Goal: Information Seeking & Learning: Learn about a topic

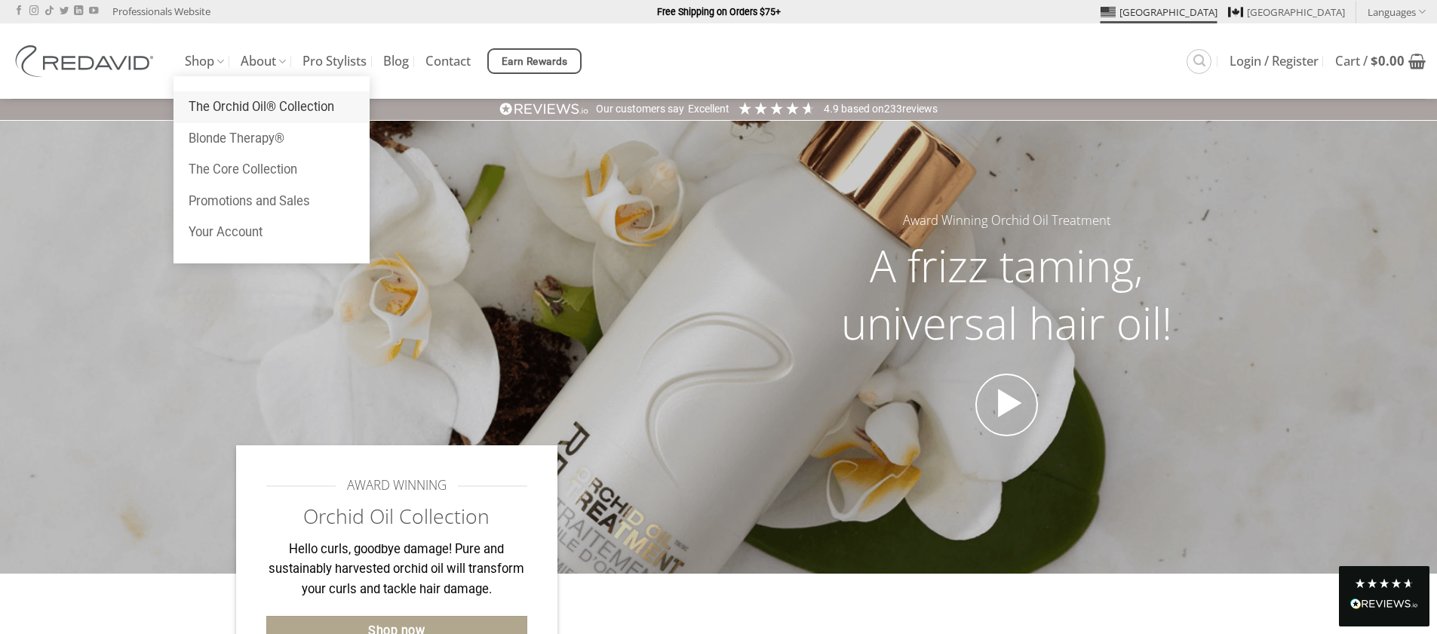
click at [232, 110] on link "The Orchid Oil® Collection" at bounding box center [272, 107] width 196 height 32
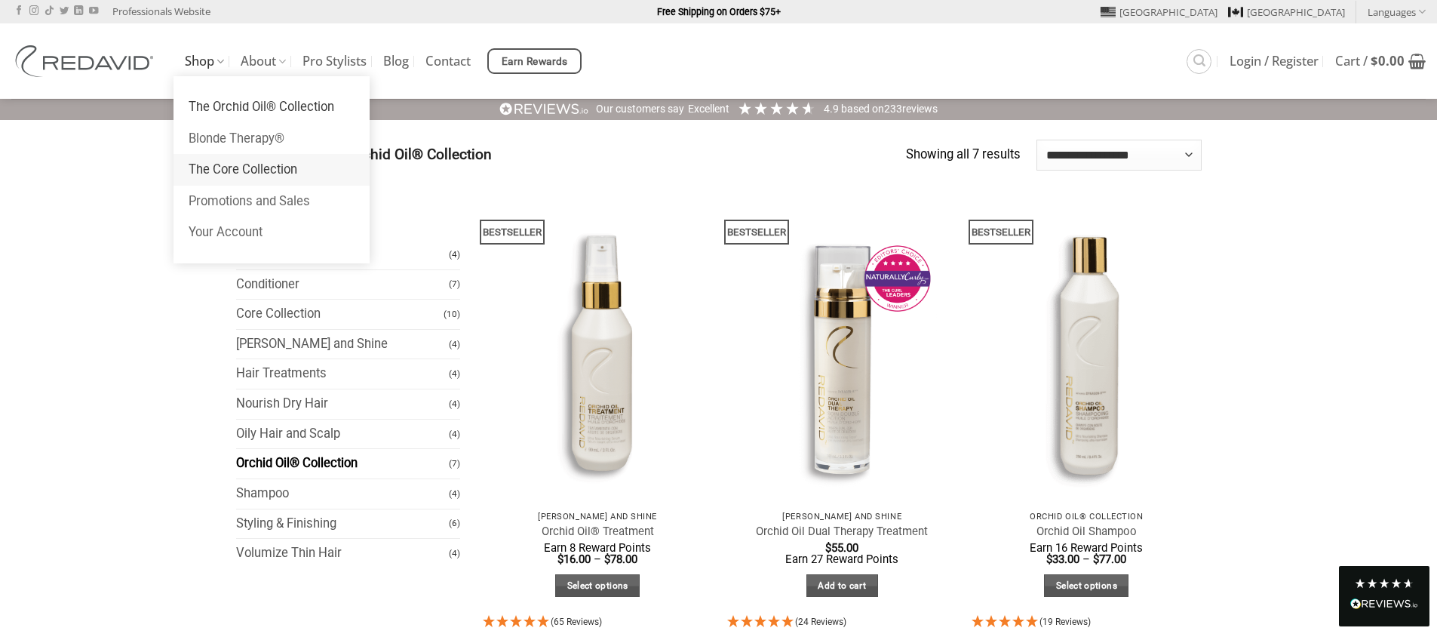
click at [251, 176] on link "The Core Collection" at bounding box center [272, 170] width 196 height 32
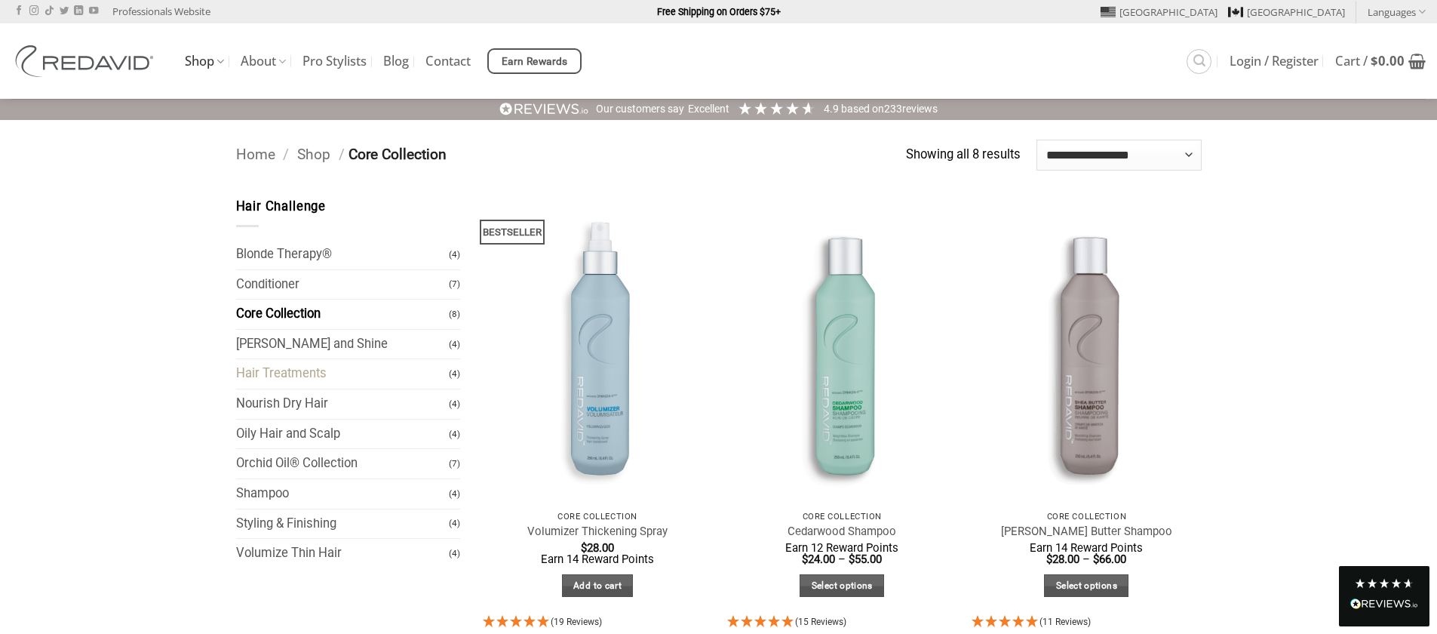
click at [307, 375] on link "Hair Treatments" at bounding box center [343, 373] width 214 height 29
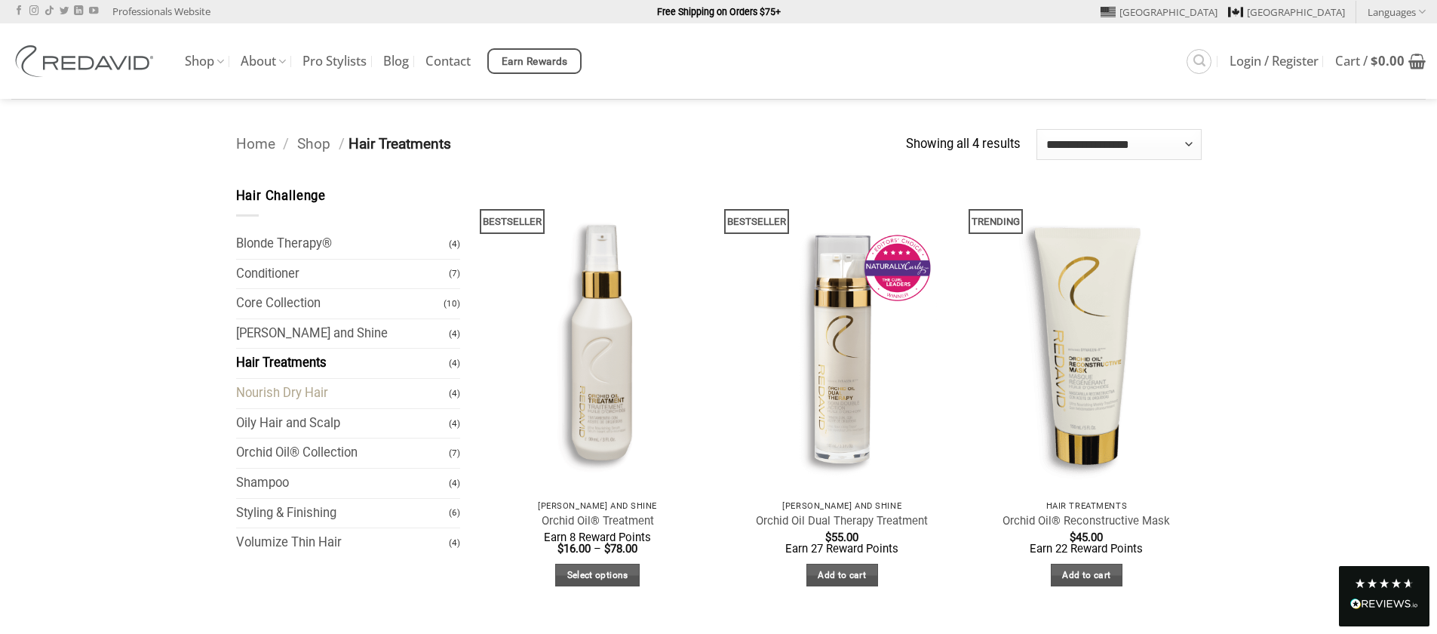
click at [309, 404] on link "Nourish Dry Hair" at bounding box center [343, 393] width 214 height 29
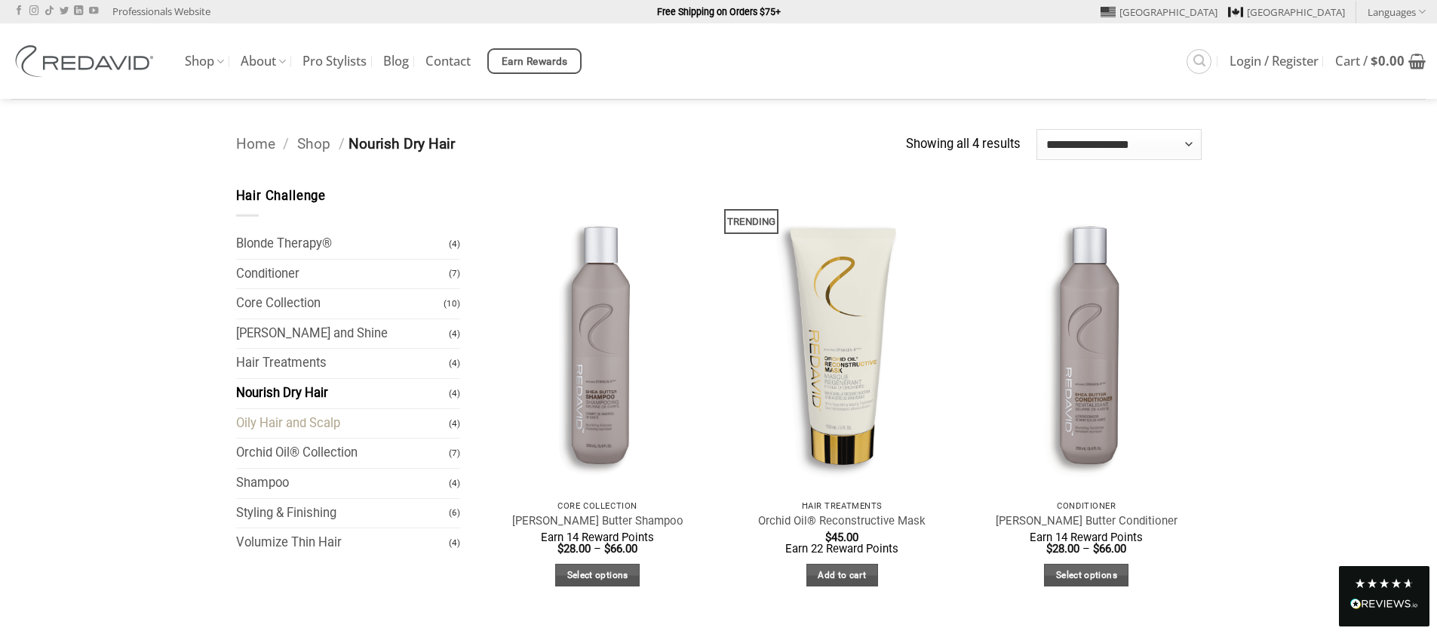
click at [312, 428] on link "Oily Hair and Scalp" at bounding box center [343, 423] width 214 height 29
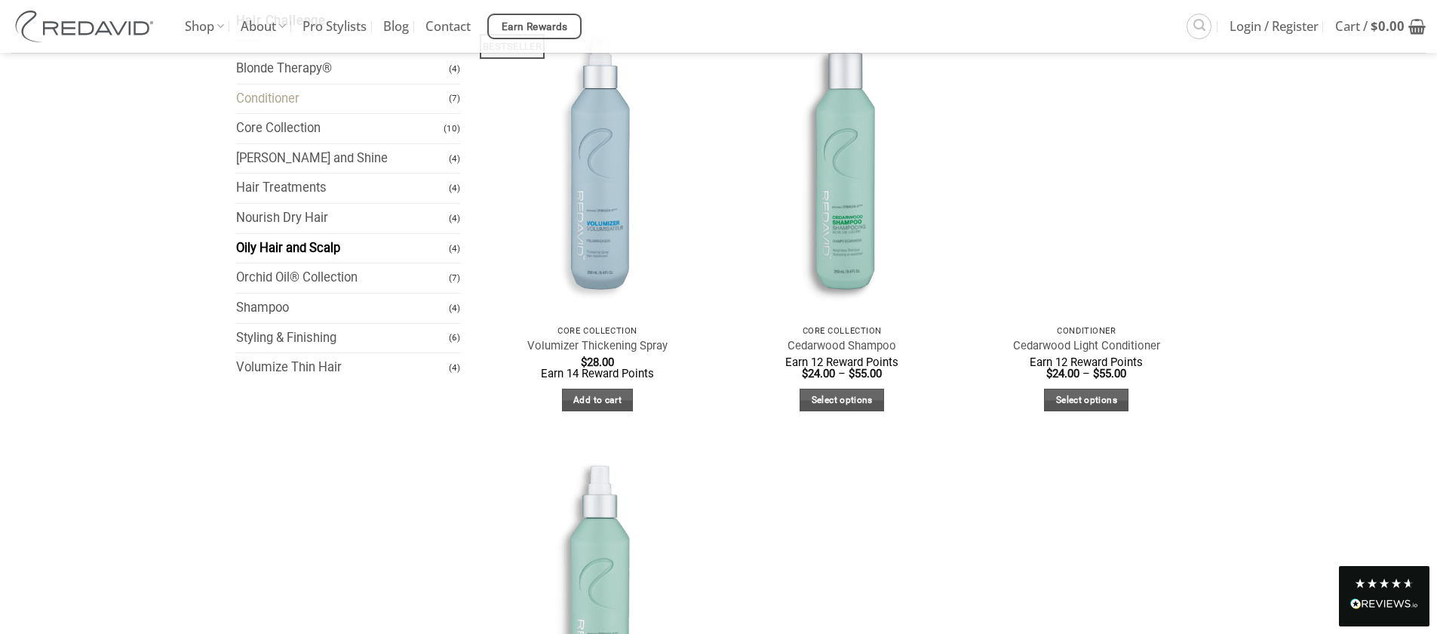
scroll to position [170, 0]
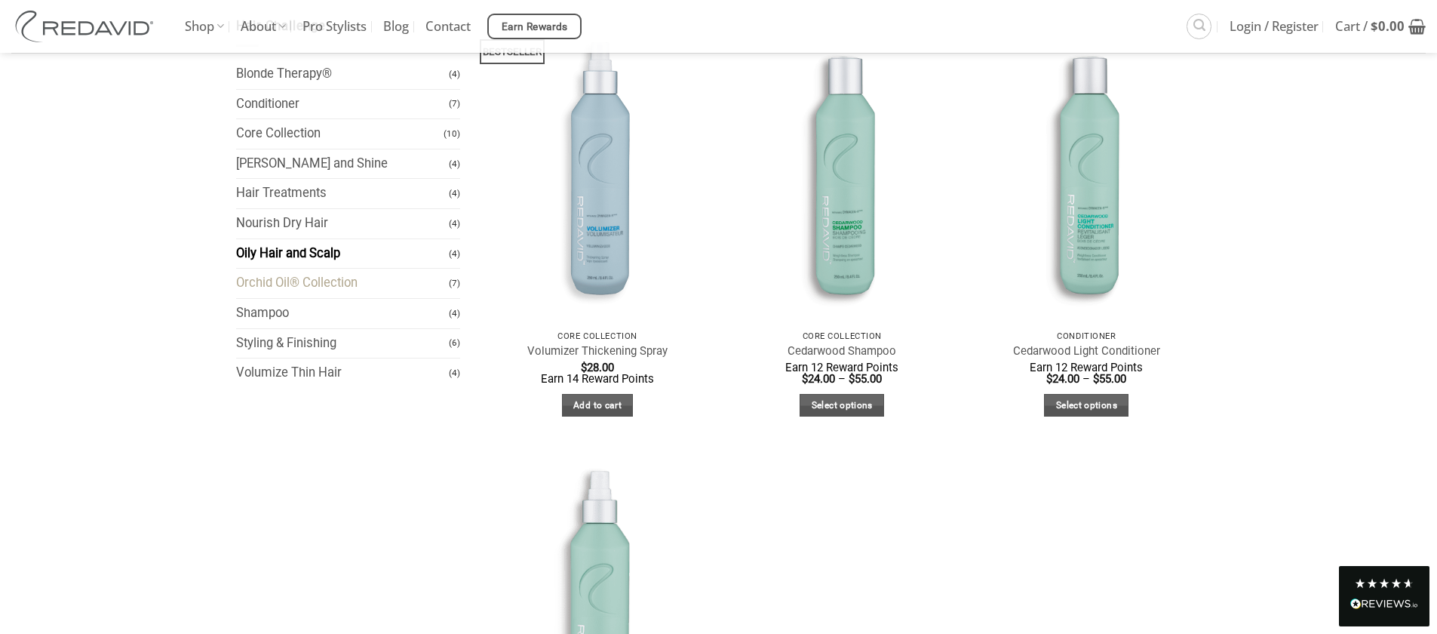
click at [294, 278] on link "Orchid Oil® Collection" at bounding box center [343, 283] width 214 height 29
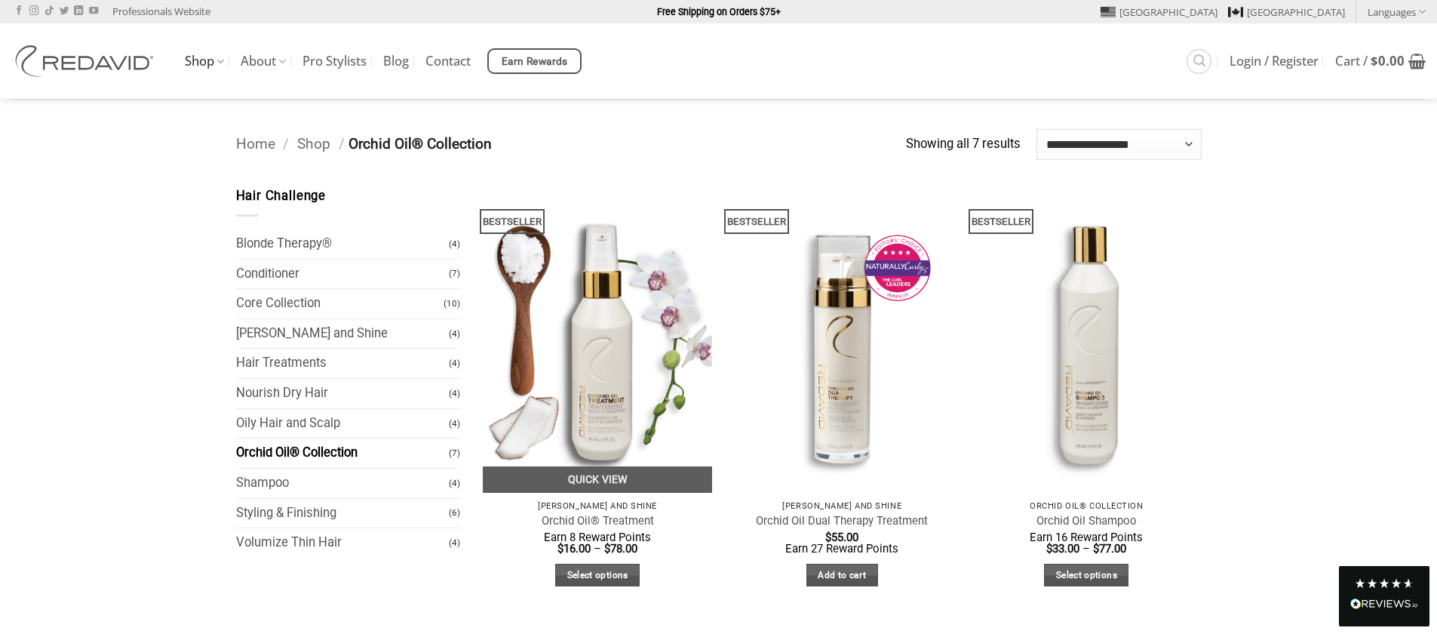
click at [584, 370] on img at bounding box center [598, 339] width 230 height 306
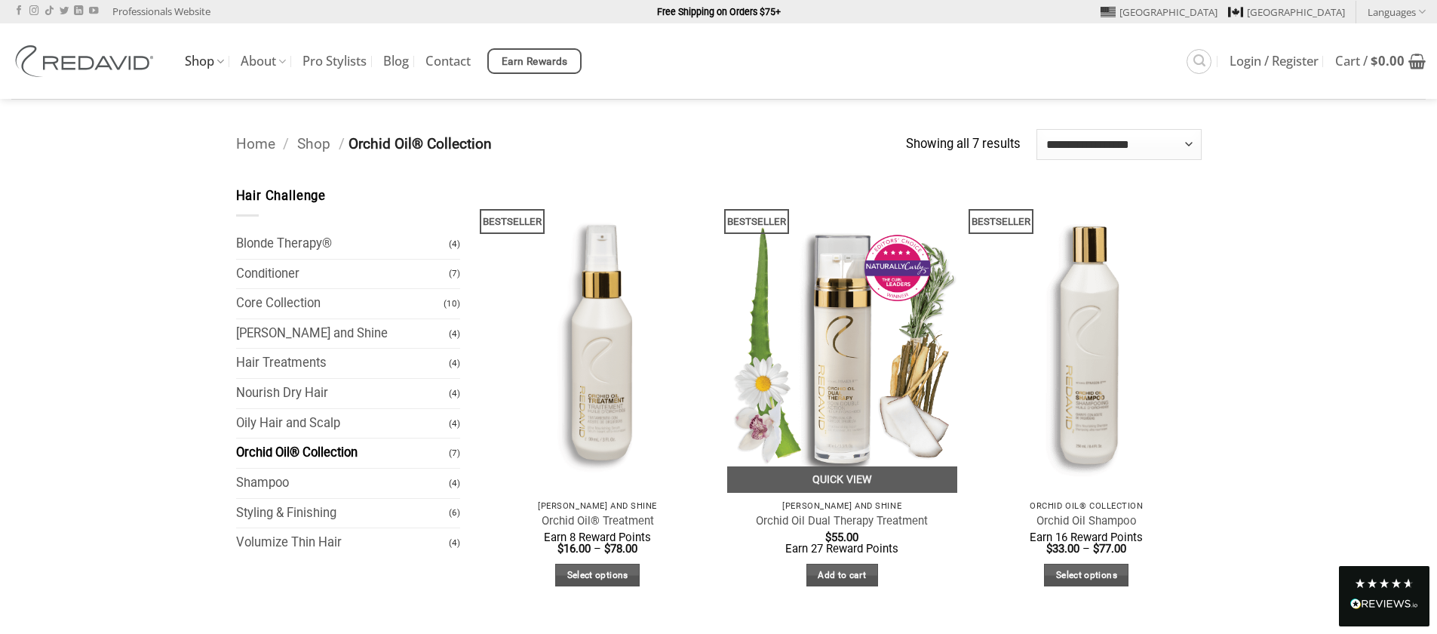
click at [865, 334] on img at bounding box center [842, 339] width 230 height 306
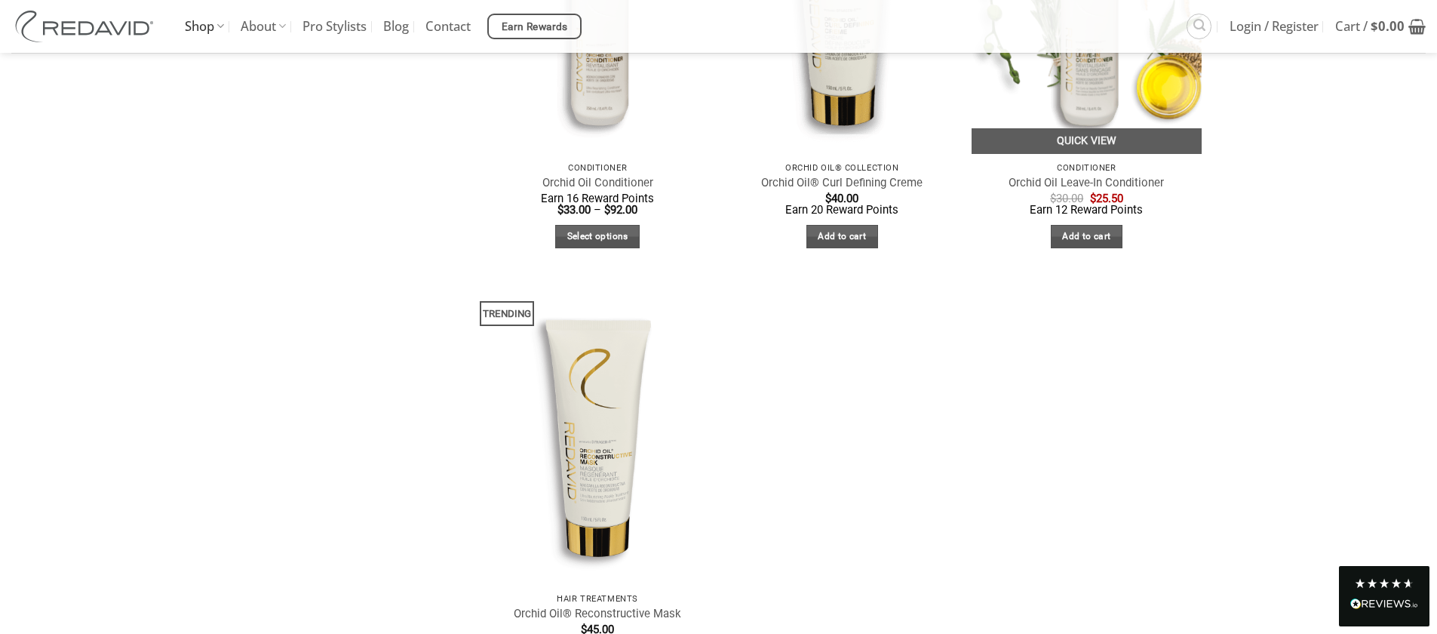
scroll to position [769, 0]
click at [1075, 108] on img at bounding box center [1087, 1] width 230 height 306
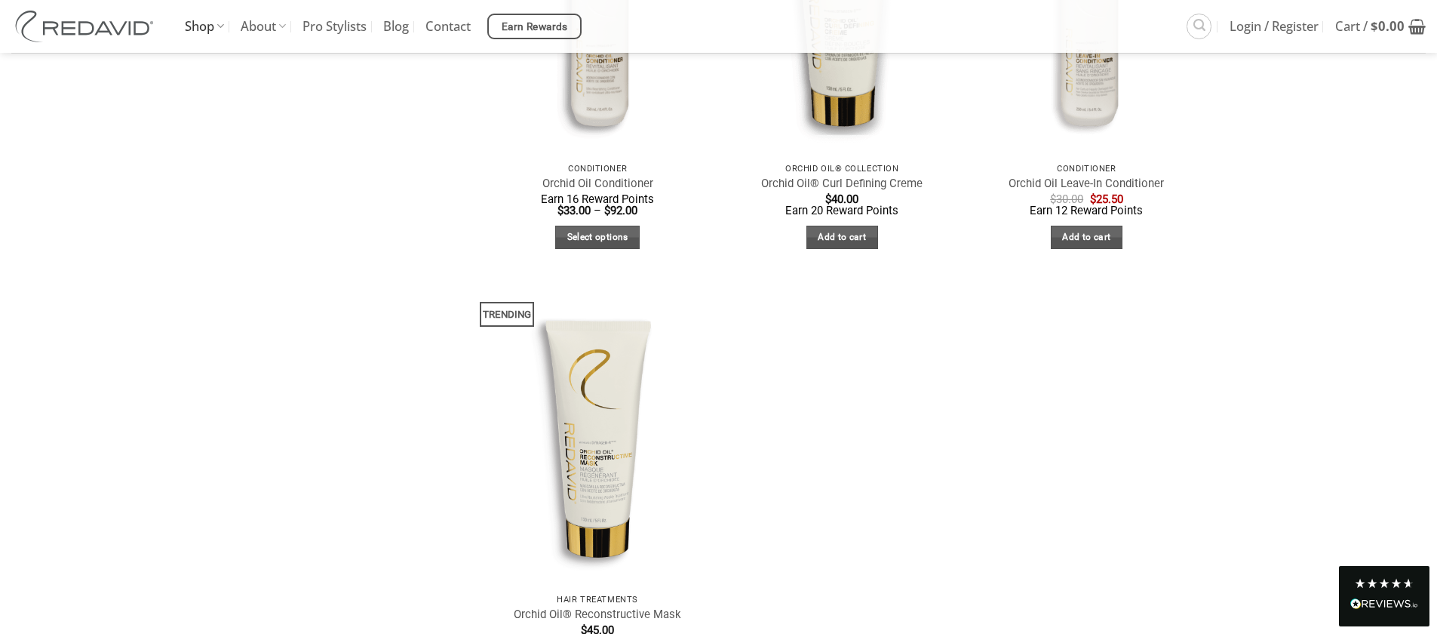
scroll to position [32, 0]
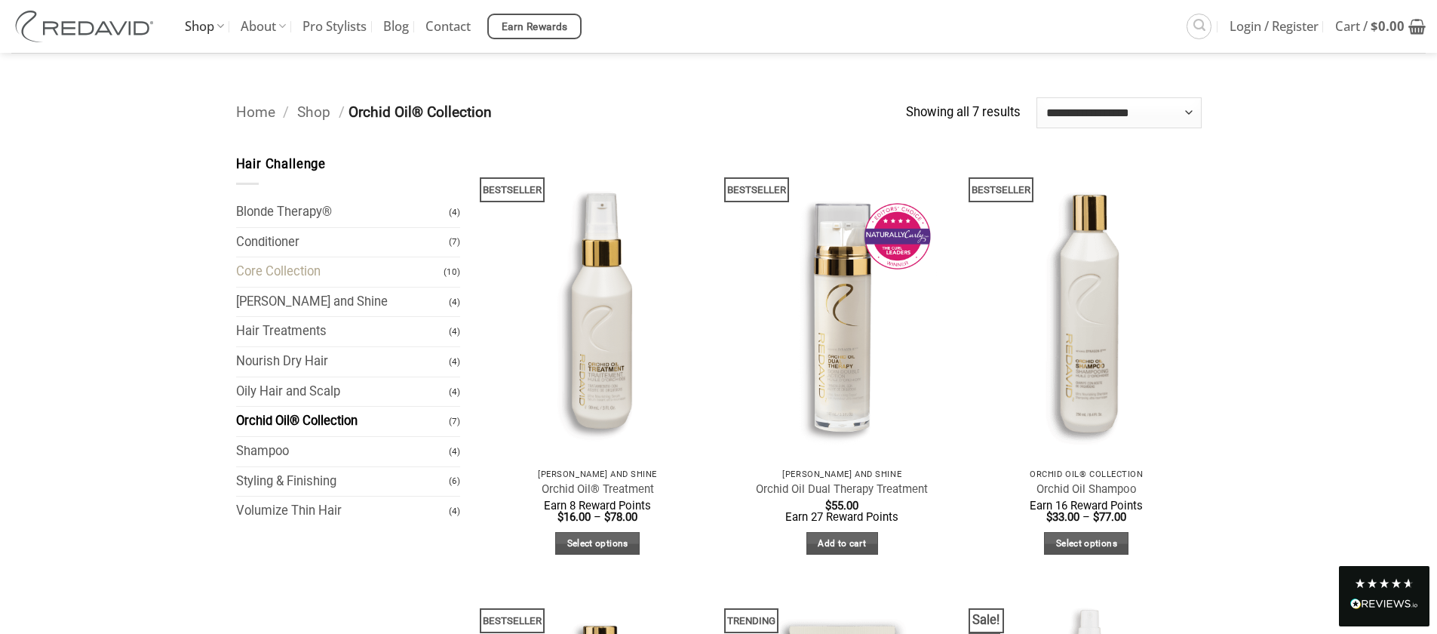
click at [292, 272] on link "Core Collection" at bounding box center [340, 271] width 208 height 29
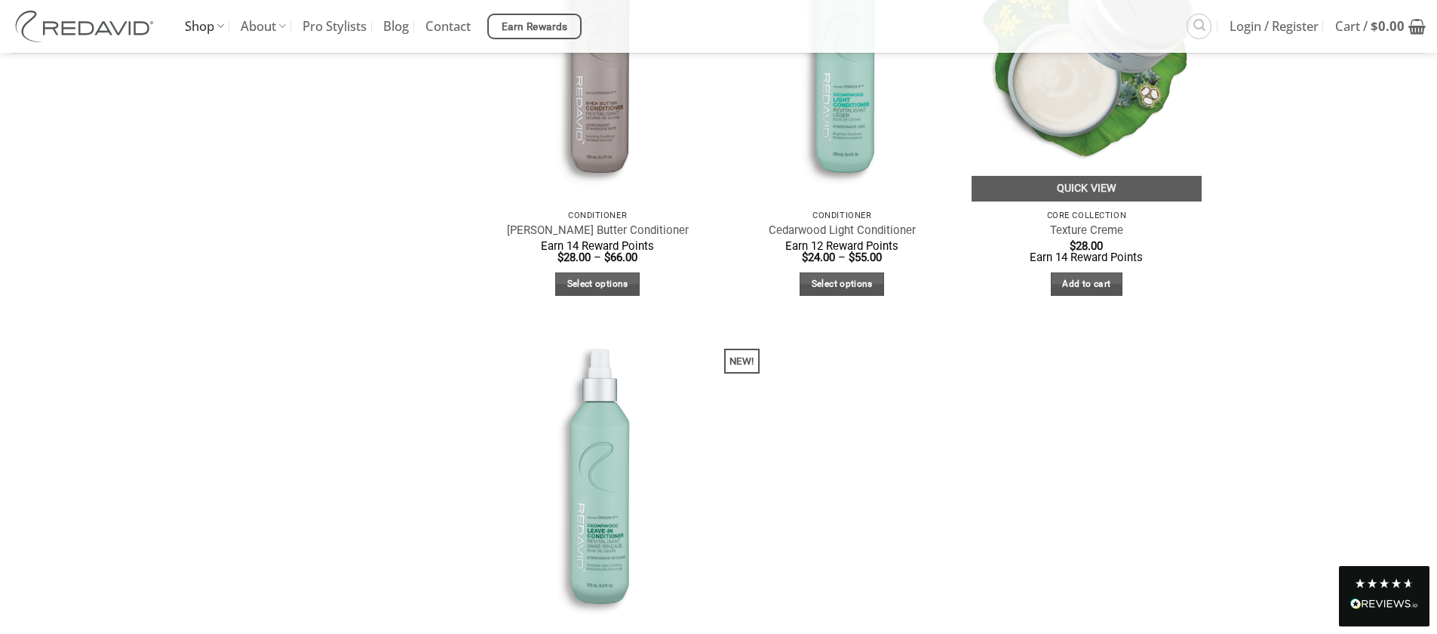
scroll to position [717, 0]
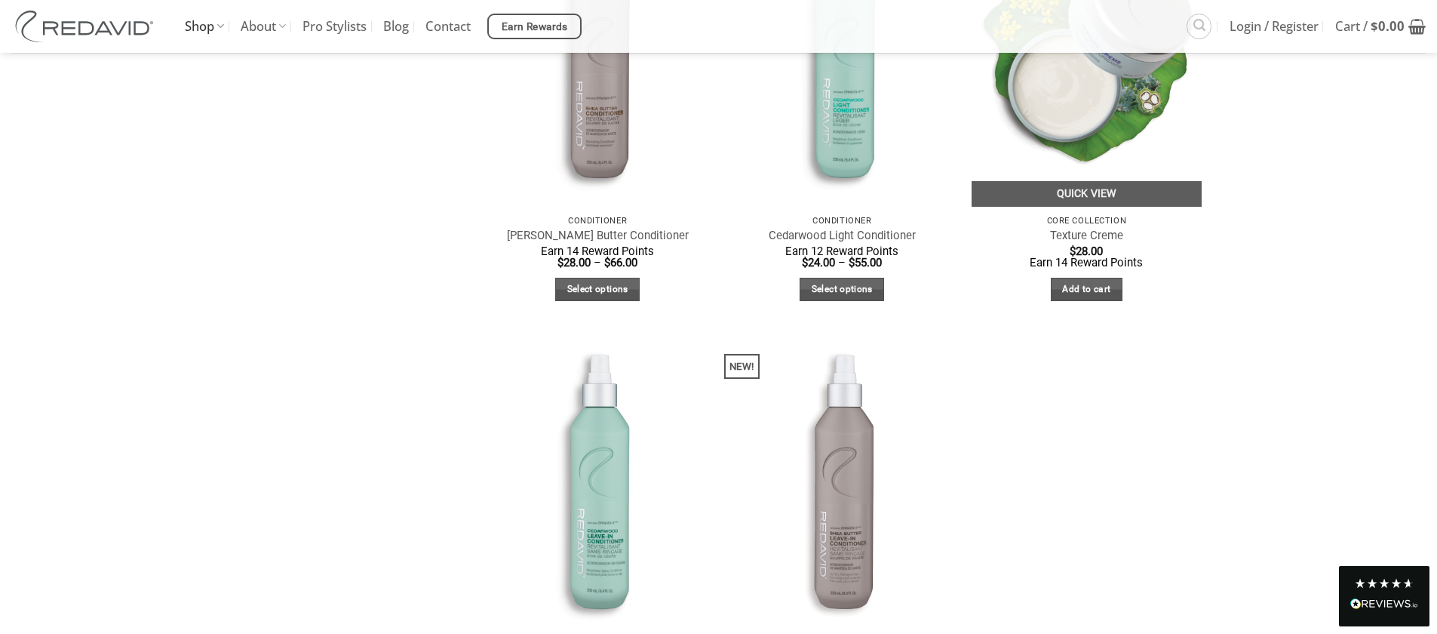
click at [1058, 137] on img at bounding box center [1087, 53] width 230 height 306
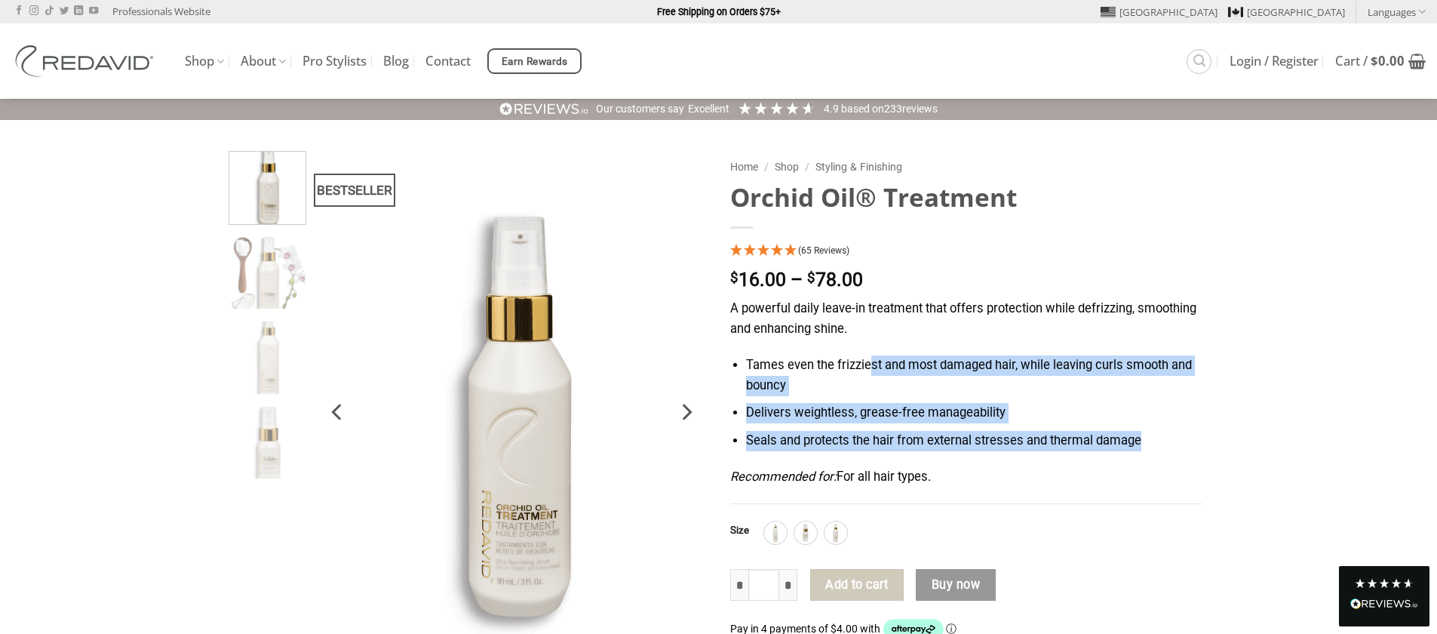
drag, startPoint x: 871, startPoint y: 367, endPoint x: 1154, endPoint y: 459, distance: 297.3
click at [1154, 459] on div "A powerful daily leave-in treatment that offers protection while defrizzing, sm…" at bounding box center [966, 401] width 472 height 205
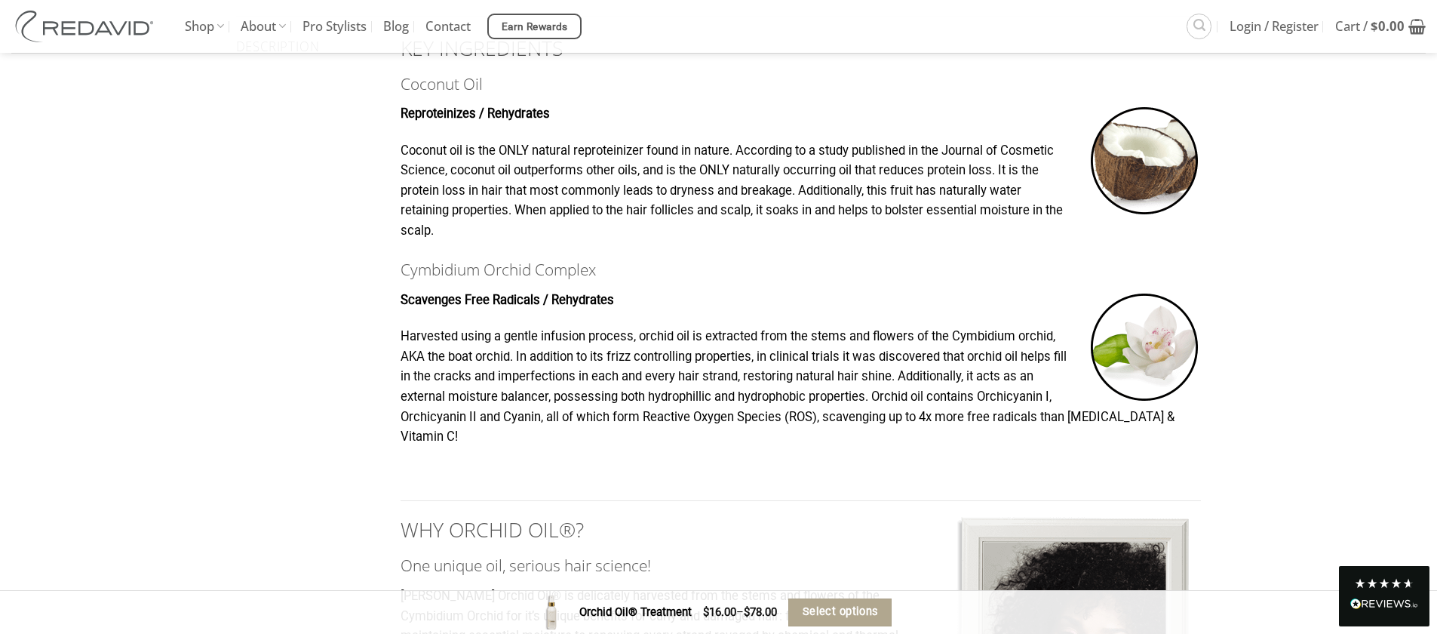
scroll to position [901, 0]
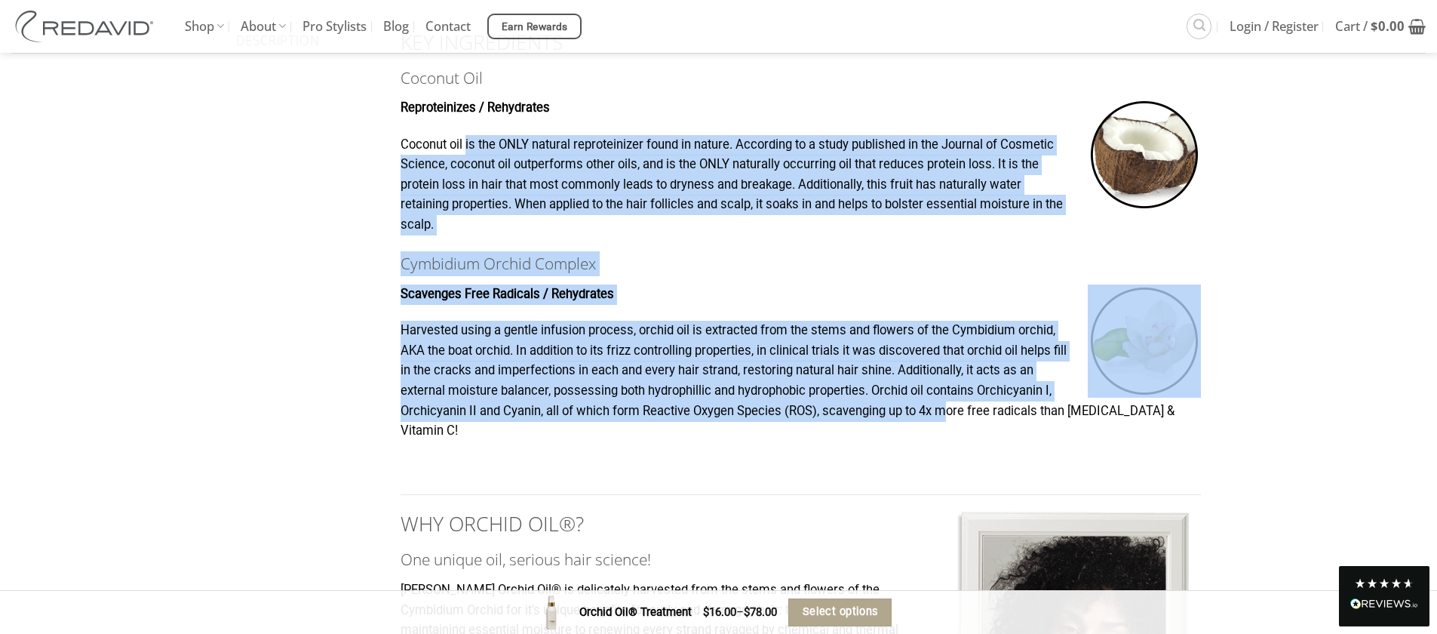
drag, startPoint x: 467, startPoint y: 146, endPoint x: 957, endPoint y: 406, distance: 554.6
click at [957, 406] on p "Harvested using a gentle infusion process, orchid oil is extracted from the ste…" at bounding box center [801, 381] width 801 height 121
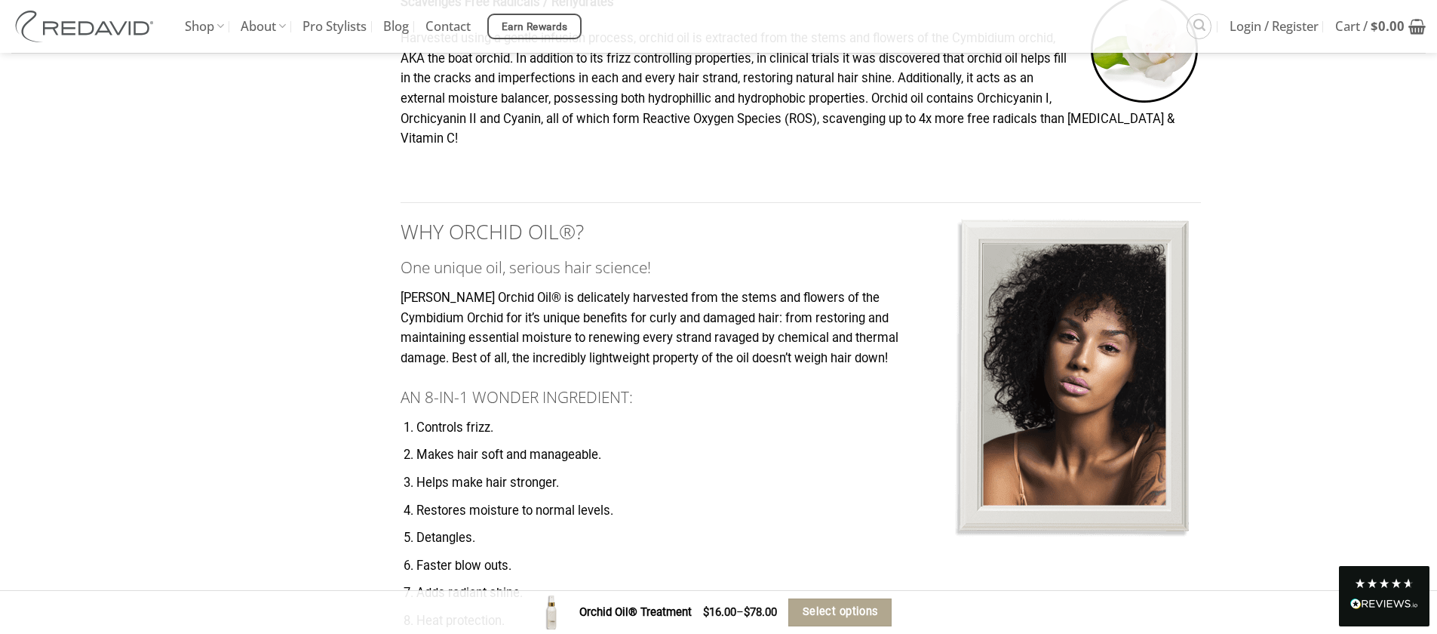
scroll to position [1194, 0]
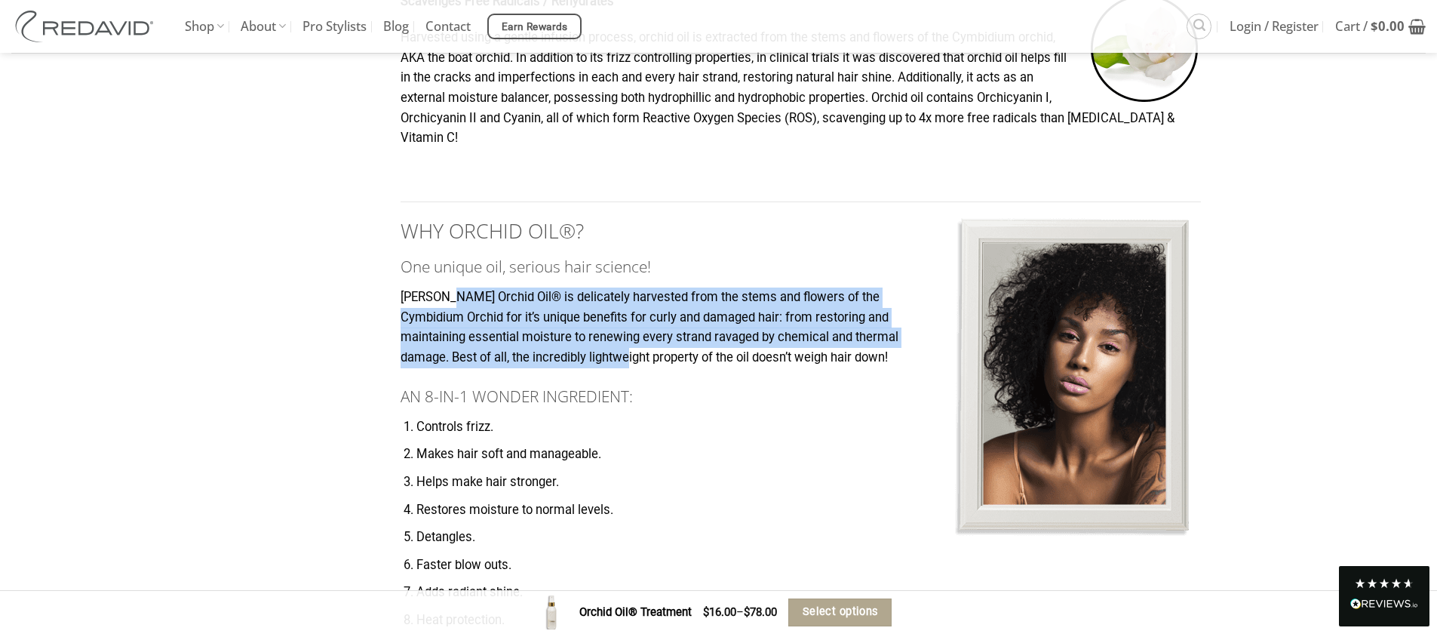
drag, startPoint x: 456, startPoint y: 303, endPoint x: 669, endPoint y: 358, distance: 219.8
click at [669, 358] on p "REDAVID Orchid Oil® is delicately harvested from the stems and flowers of the C…" at bounding box center [801, 327] width 801 height 81
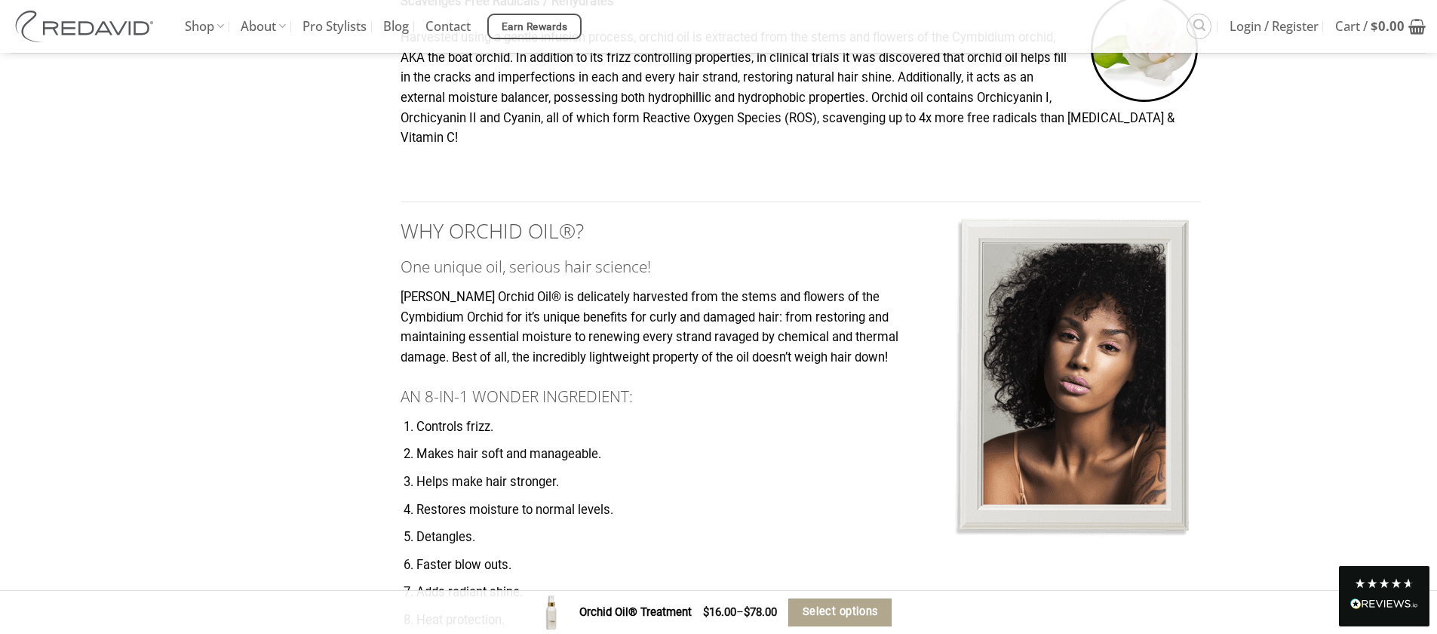
click at [670, 358] on p "REDAVID Orchid Oil® is delicately harvested from the stems and flowers of the C…" at bounding box center [801, 327] width 801 height 81
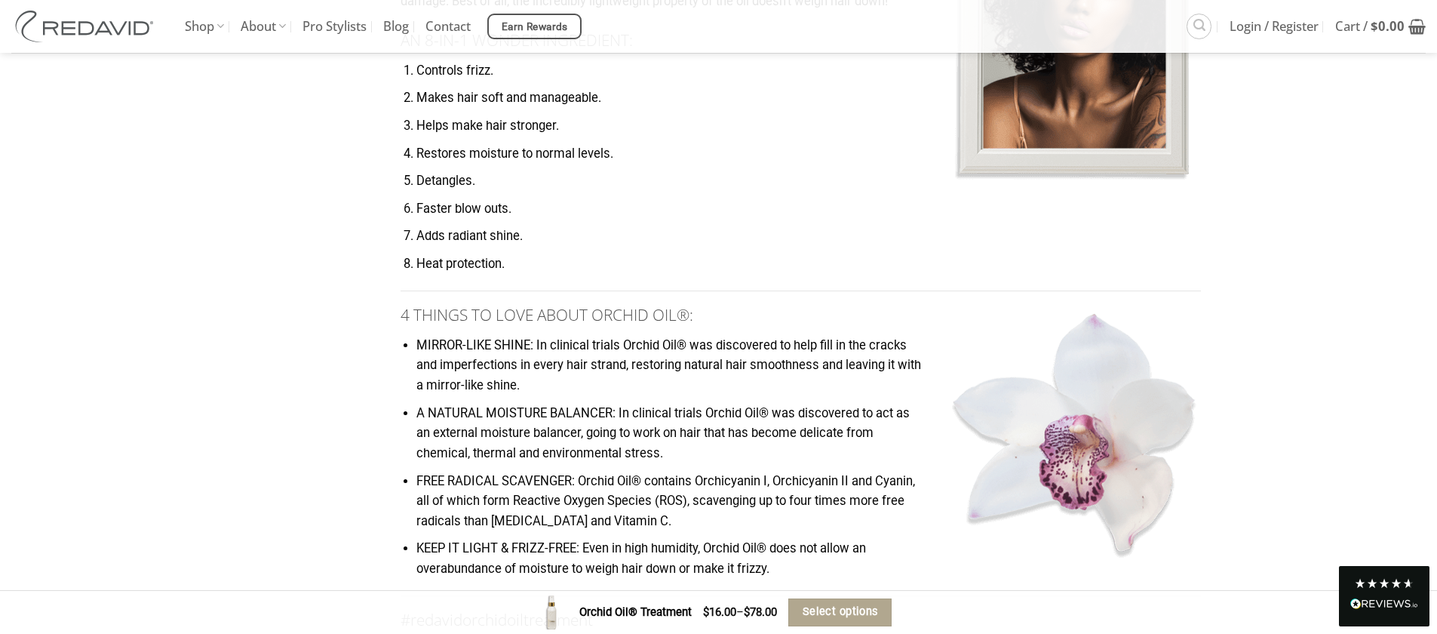
scroll to position [1613, 0]
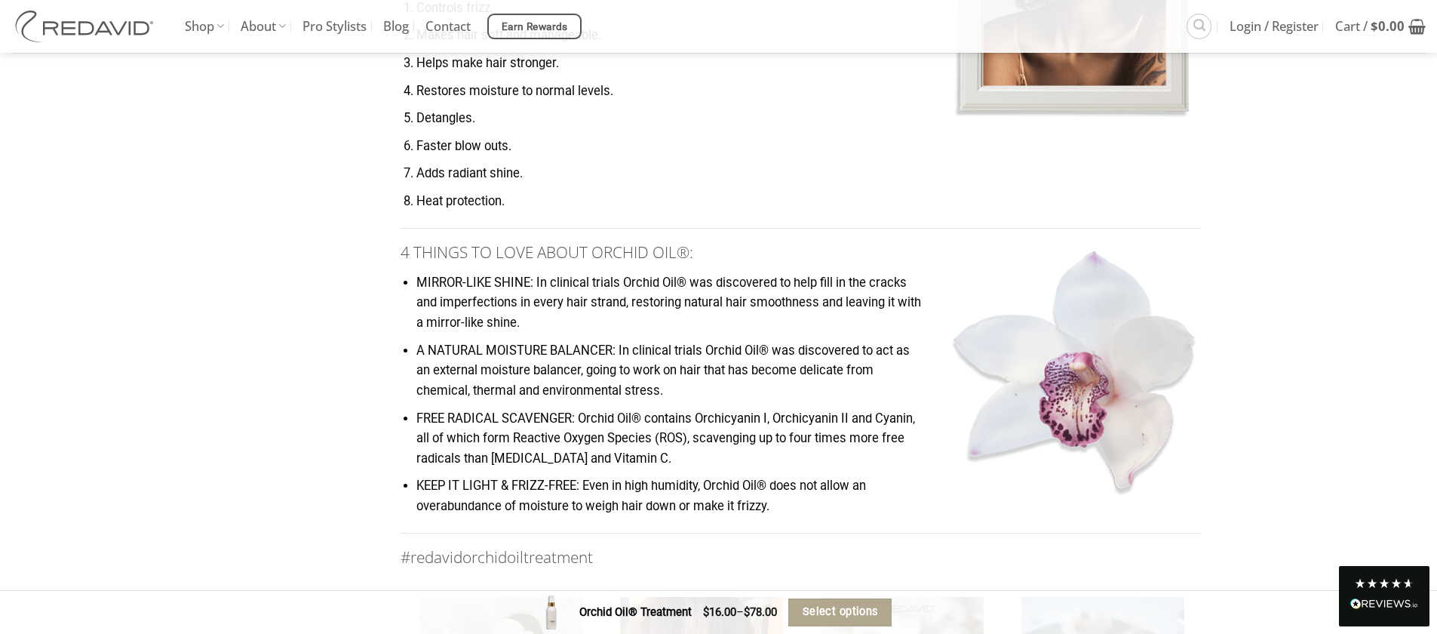
drag, startPoint x: 440, startPoint y: 125, endPoint x: 523, endPoint y: 224, distance: 129.1
click at [523, 224] on div "KEY INGREDIENTS Coconut Oil Reproteinizes / Rehydrates Coconut oil is the ONLY …" at bounding box center [801, 57] width 801 height 1516
drag, startPoint x: 527, startPoint y: 208, endPoint x: 423, endPoint y: 153, distance: 117.1
click at [423, 153] on ol "Controls frizz. Makes hair soft and manageable. Helps make hair stronger. Resto…" at bounding box center [801, 105] width 801 height 214
click at [423, 153] on li "Faster blow outs." at bounding box center [809, 147] width 785 height 20
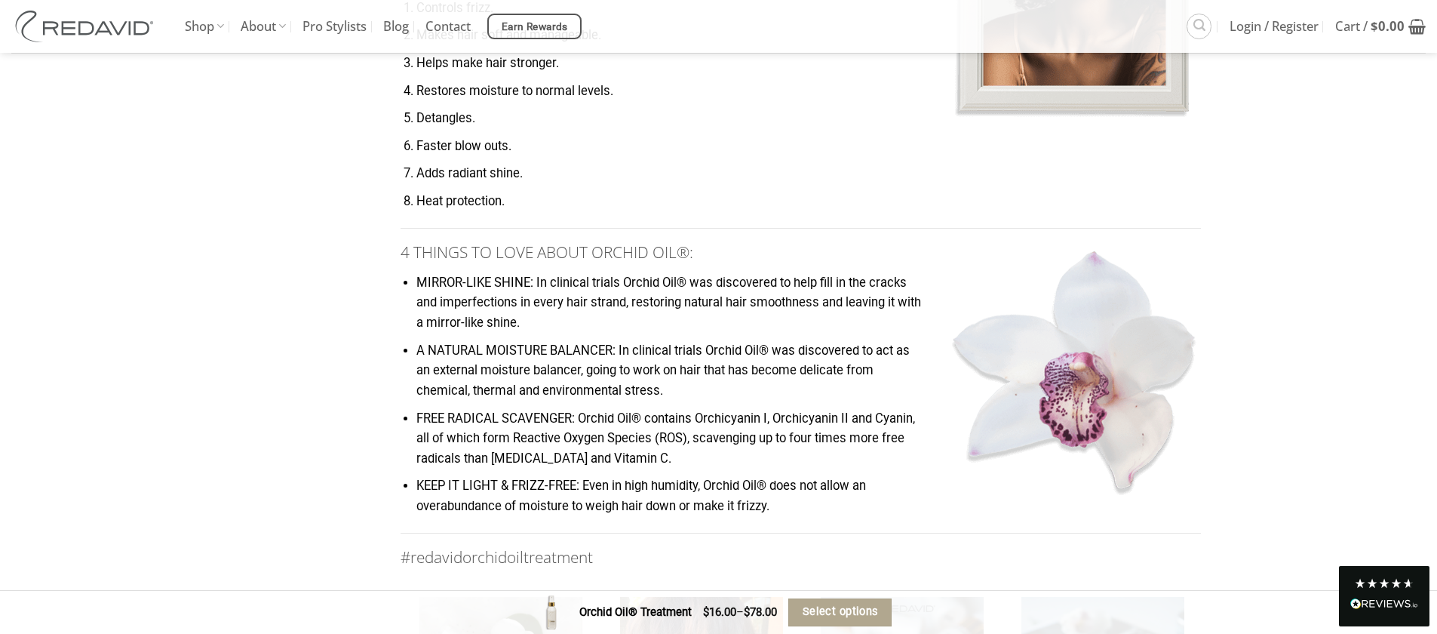
drag, startPoint x: 510, startPoint y: 256, endPoint x: 631, endPoint y: 431, distance: 212.7
click at [631, 431] on div "KEY INGREDIENTS Coconut Oil Reproteinizes / Rehydrates Coconut oil is the ONLY …" at bounding box center [801, 57] width 801 height 1516
click at [631, 431] on li "FREE RADICAL SCAVENGER: Orchid Oil® contains Orchicyanin I, Orchicyanin II and …" at bounding box center [809, 439] width 785 height 60
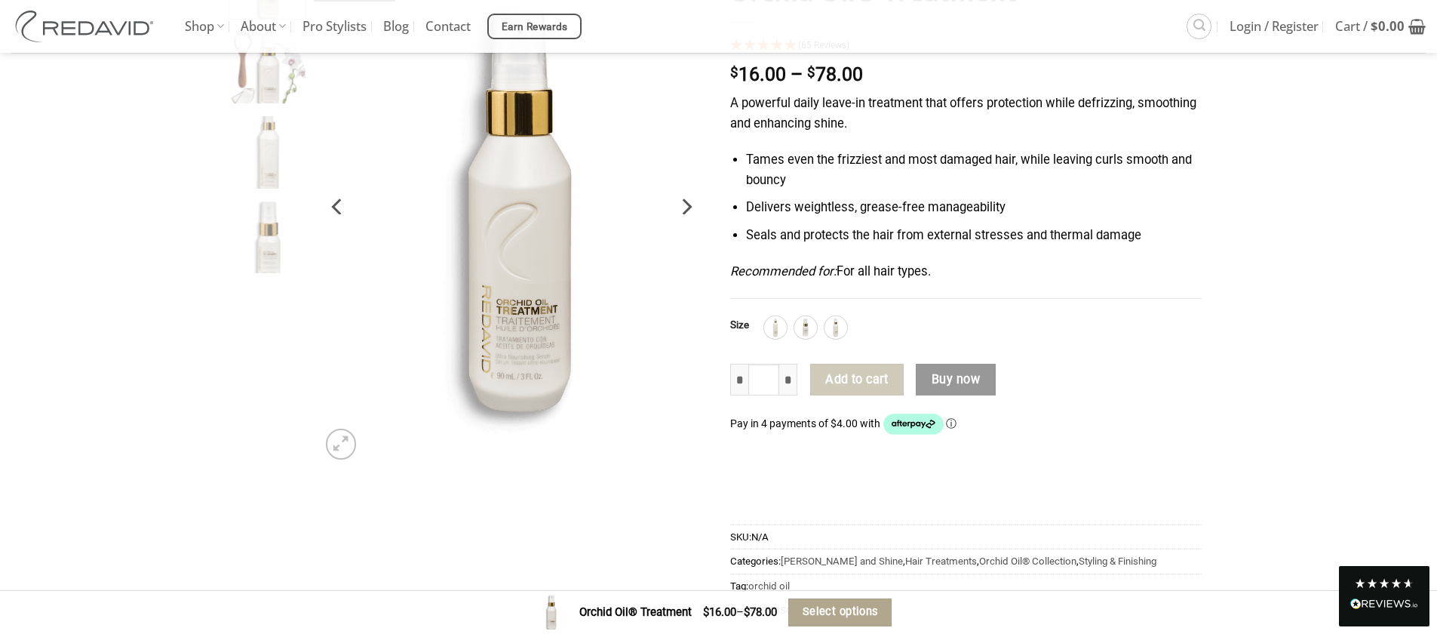
scroll to position [0, 0]
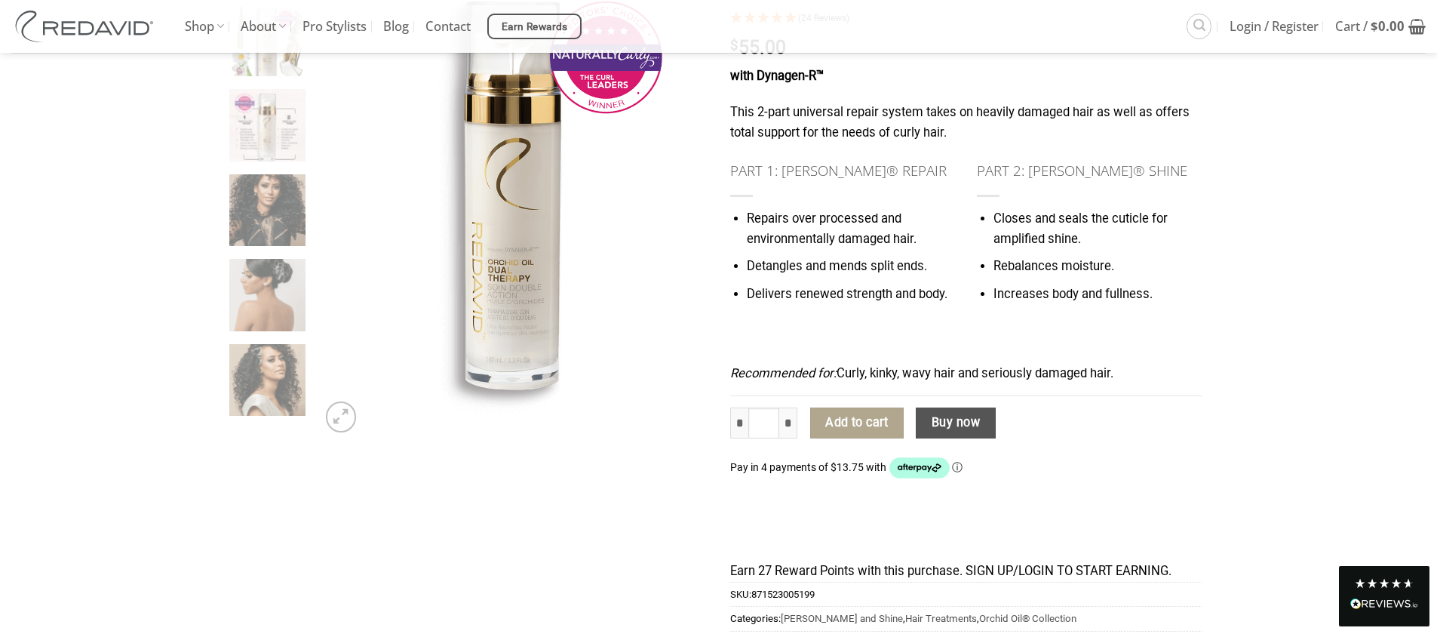
scroll to position [251, 0]
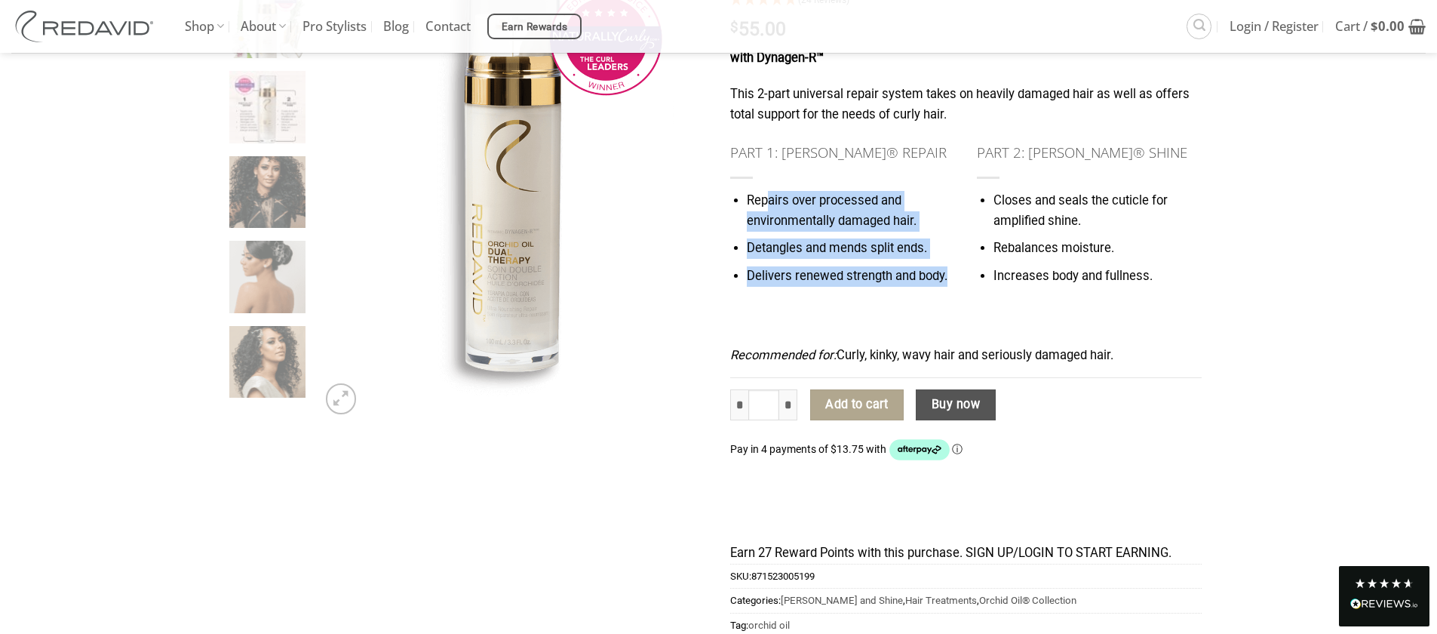
drag, startPoint x: 770, startPoint y: 201, endPoint x: 859, endPoint y: 315, distance: 145.2
click at [859, 315] on div "PART 1: [PERSON_NAME]® REPAIR Repairs over processed and environmentally damage…" at bounding box center [843, 233] width 248 height 184
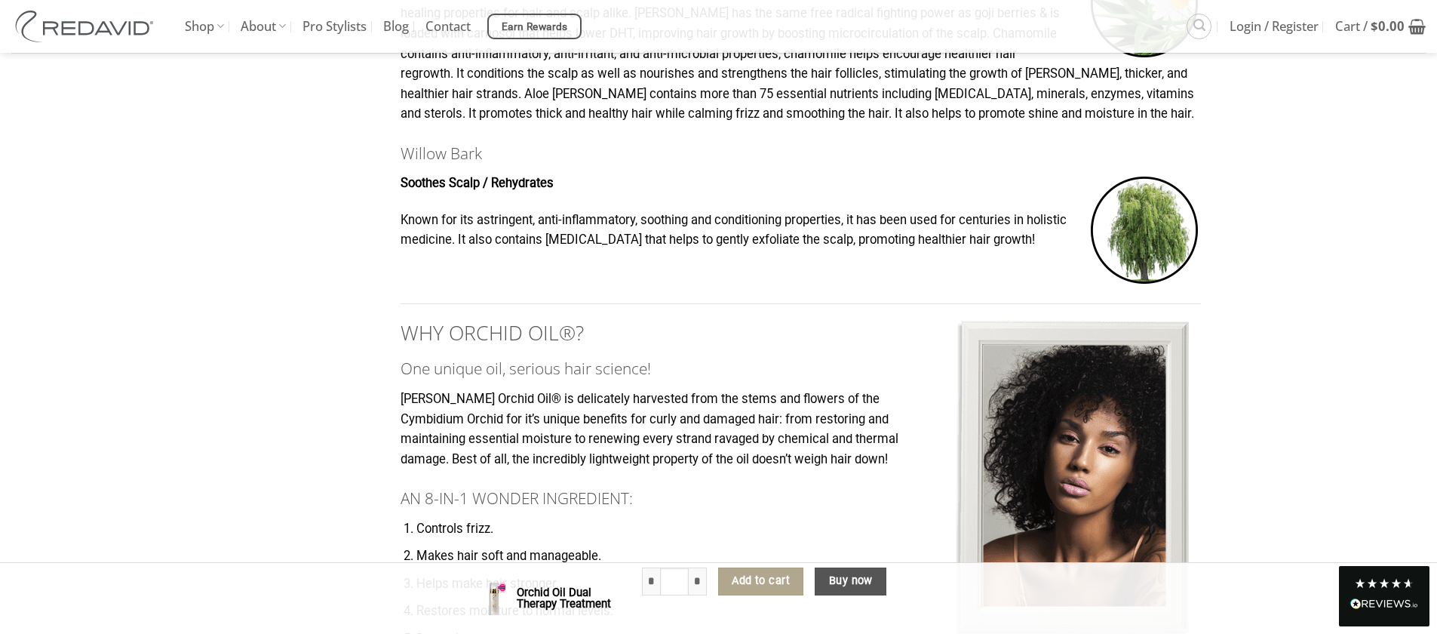
scroll to position [1517, 0]
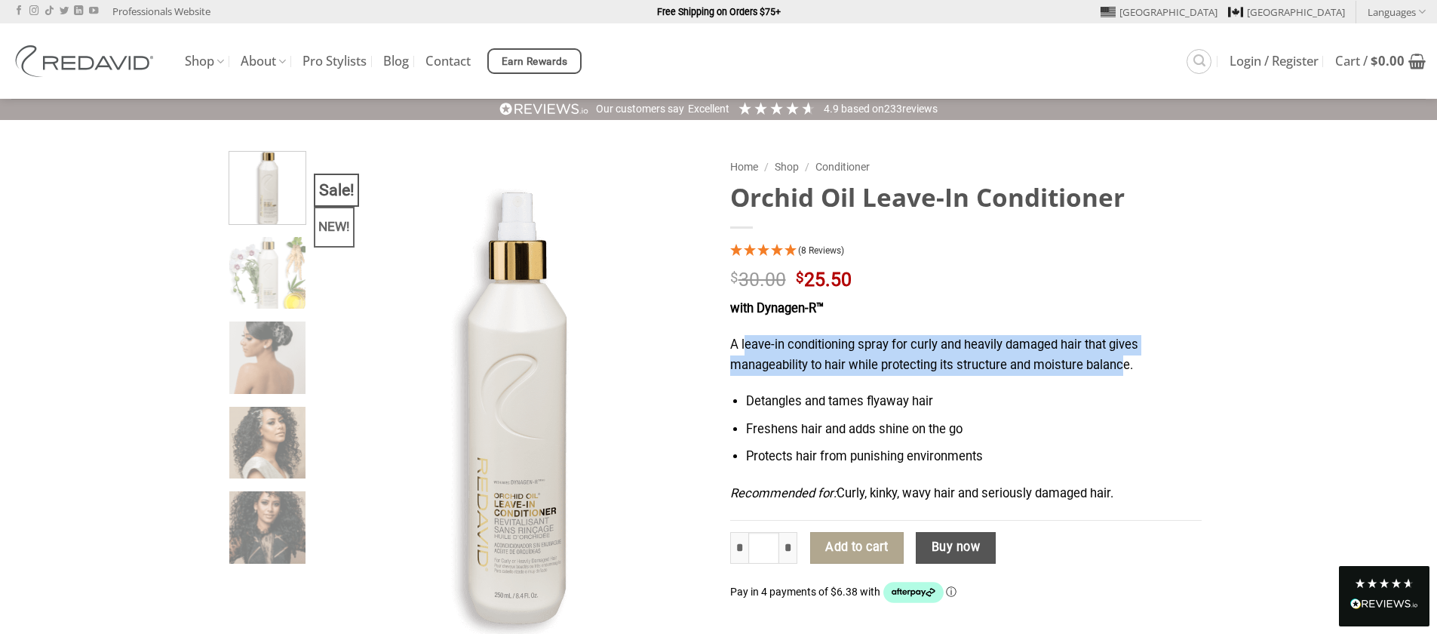
drag, startPoint x: 814, startPoint y: 352, endPoint x: 1130, endPoint y: 366, distance: 316.5
click at [1130, 366] on p "A leave-in conditioning spray for curly and heavily damaged hair that gives man…" at bounding box center [966, 355] width 472 height 40
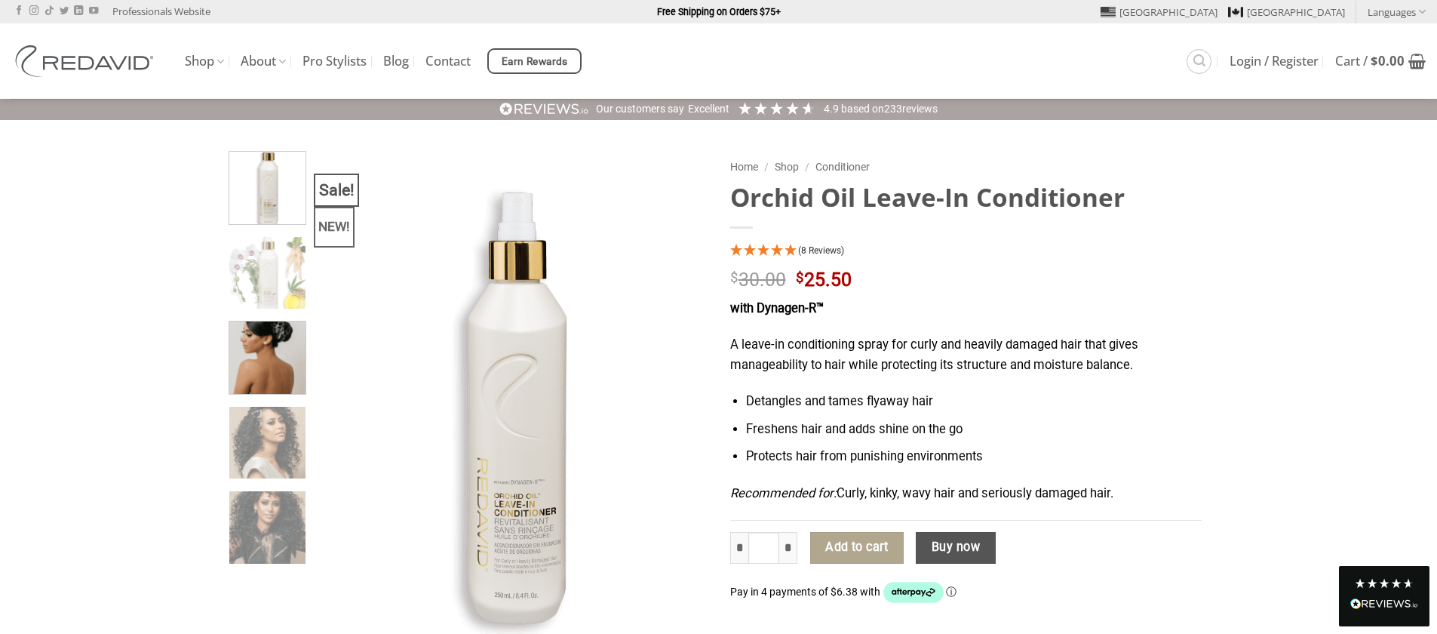
click at [277, 354] on img at bounding box center [267, 356] width 76 height 76
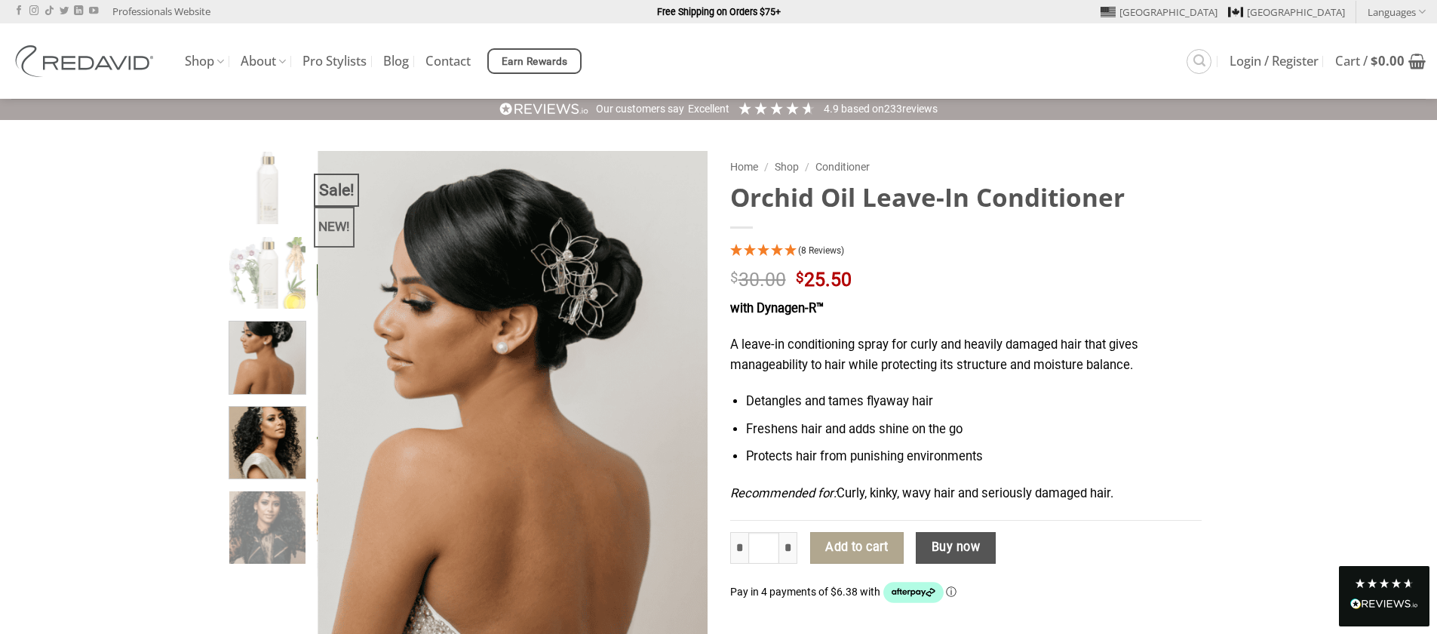
click at [279, 446] on img at bounding box center [267, 441] width 76 height 76
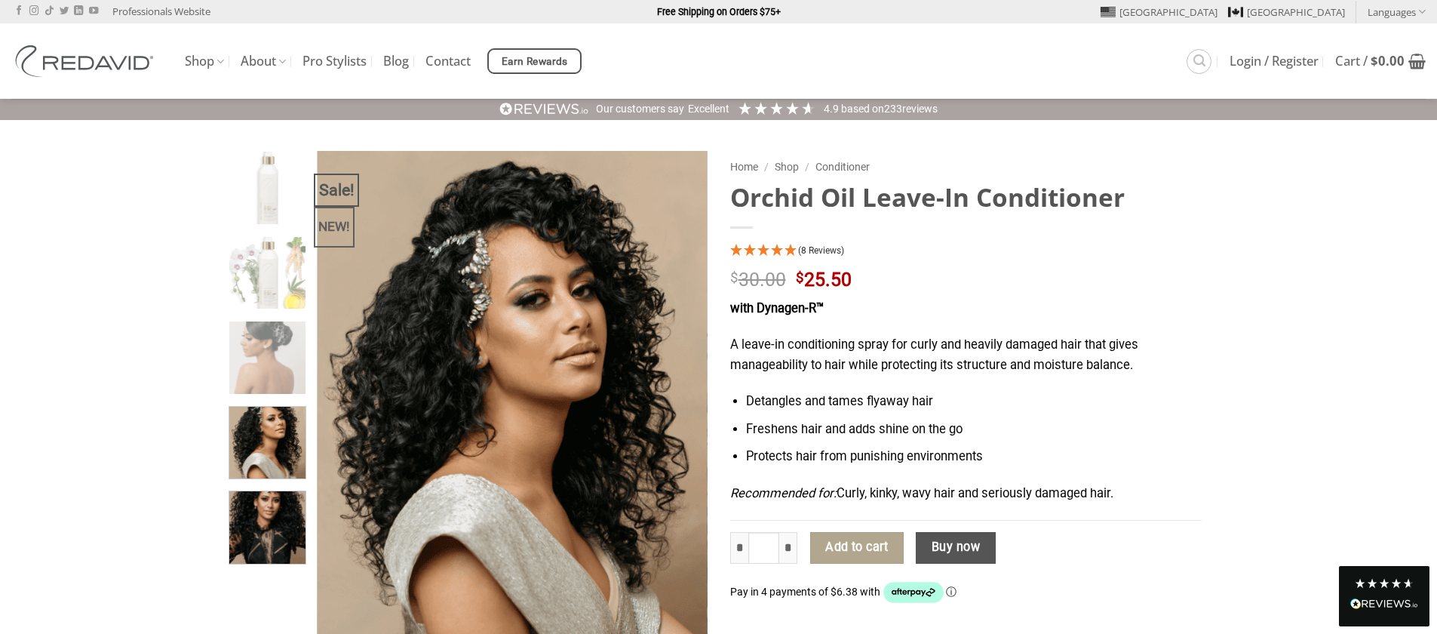
click at [282, 519] on img at bounding box center [267, 525] width 76 height 76
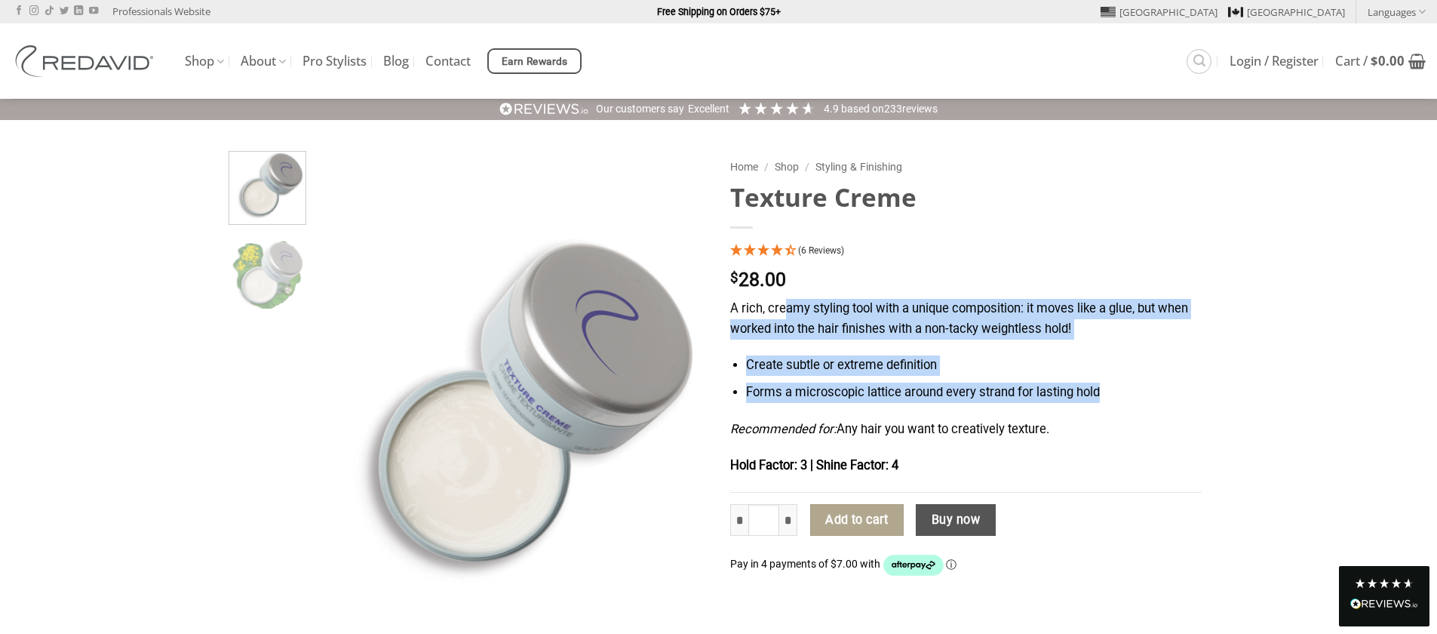
drag, startPoint x: 789, startPoint y: 308, endPoint x: 1158, endPoint y: 408, distance: 381.7
click at [1158, 408] on div "A rich, creamy styling tool with a unique composition: it moves like a glue, bu…" at bounding box center [966, 396] width 472 height 194
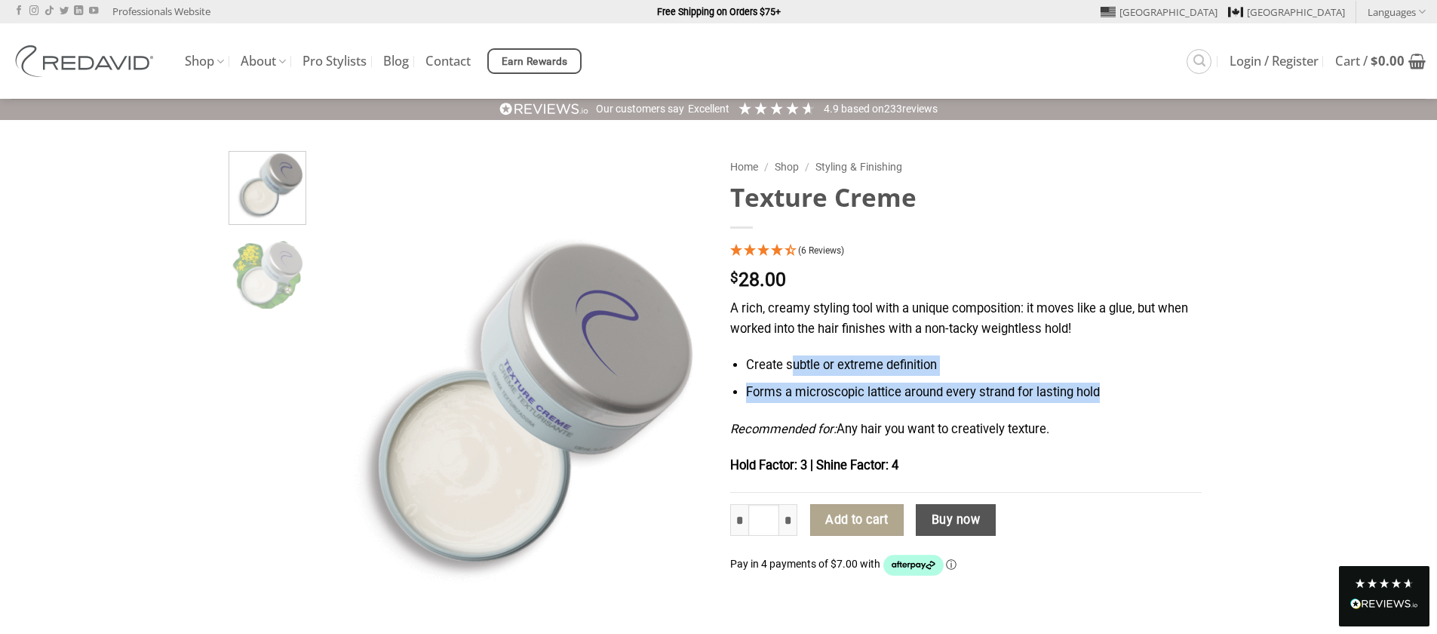
drag, startPoint x: 794, startPoint y: 367, endPoint x: 1152, endPoint y: 404, distance: 360.4
click at [1152, 404] on div "A rich, creamy styling tool with a unique composition: it moves like a glue, bu…" at bounding box center [966, 396] width 472 height 194
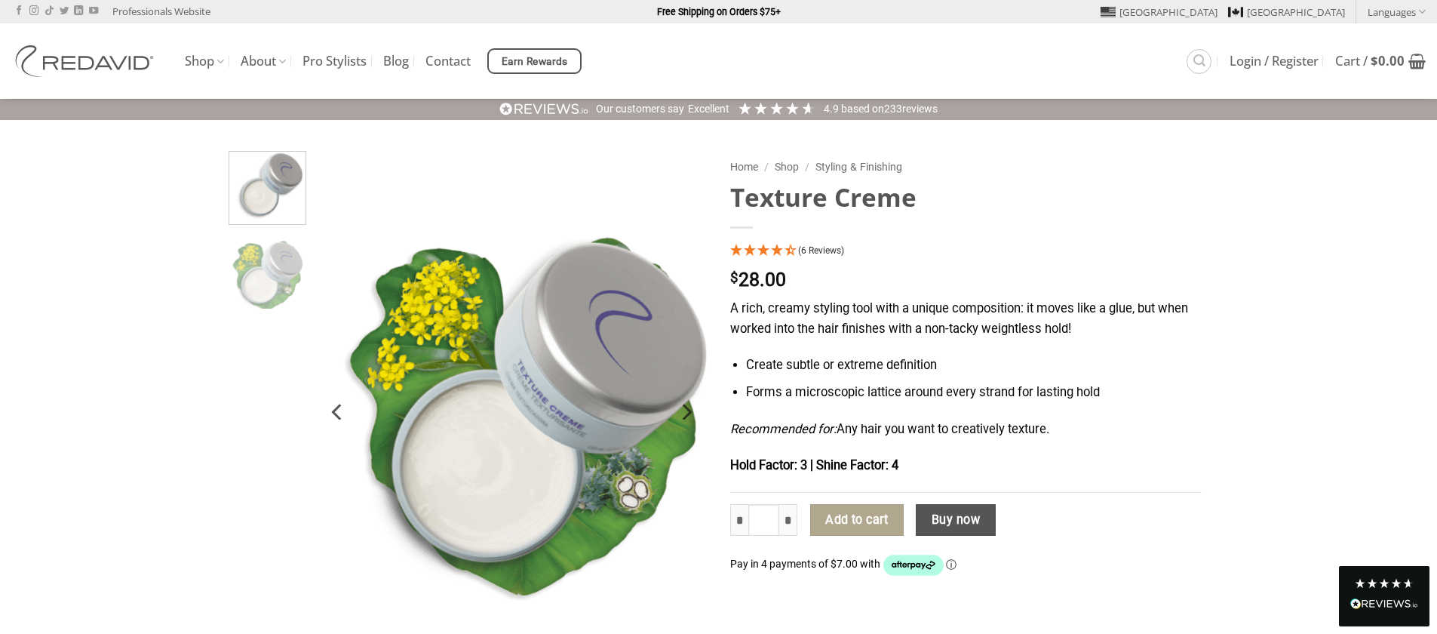
click at [1108, 420] on div "Home / Shop / Styling & Finishing Texture Creme (6 Reviews) $ 28.00 A rich, cre…" at bounding box center [719, 478] width 988 height 654
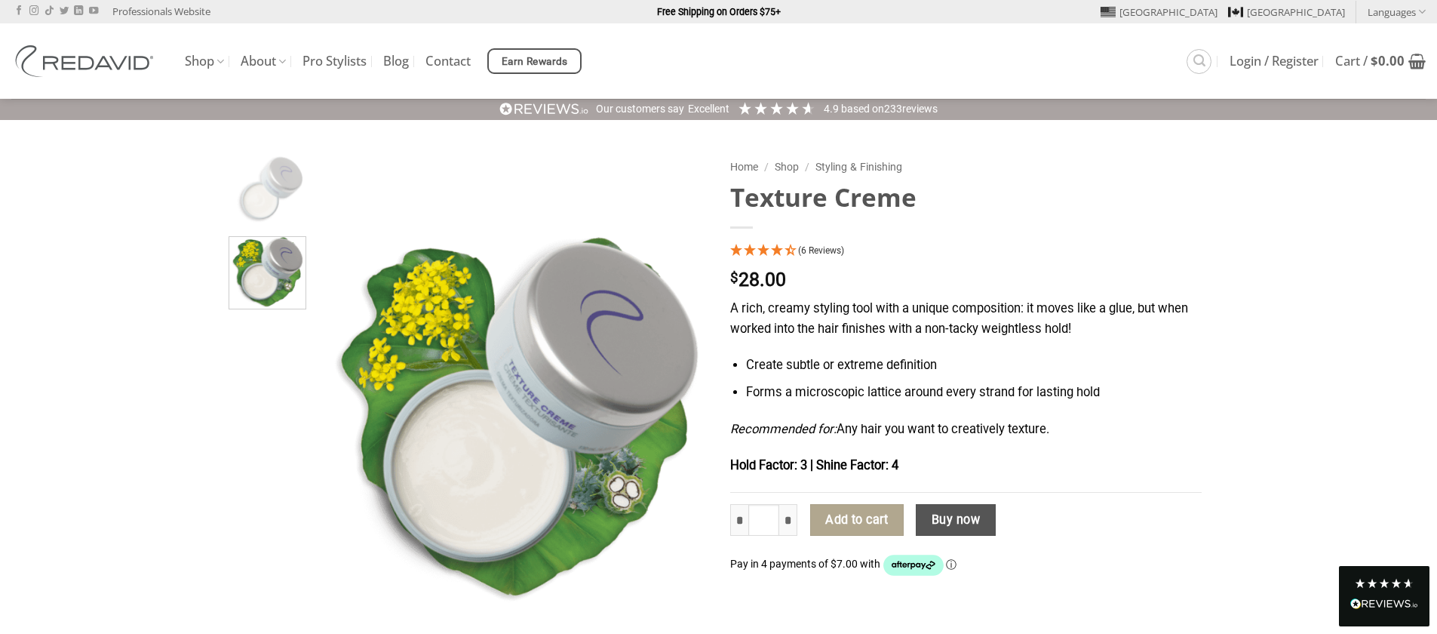
click at [1116, 420] on p "Recommended for: Any hair you want to creatively texture." at bounding box center [966, 430] width 472 height 20
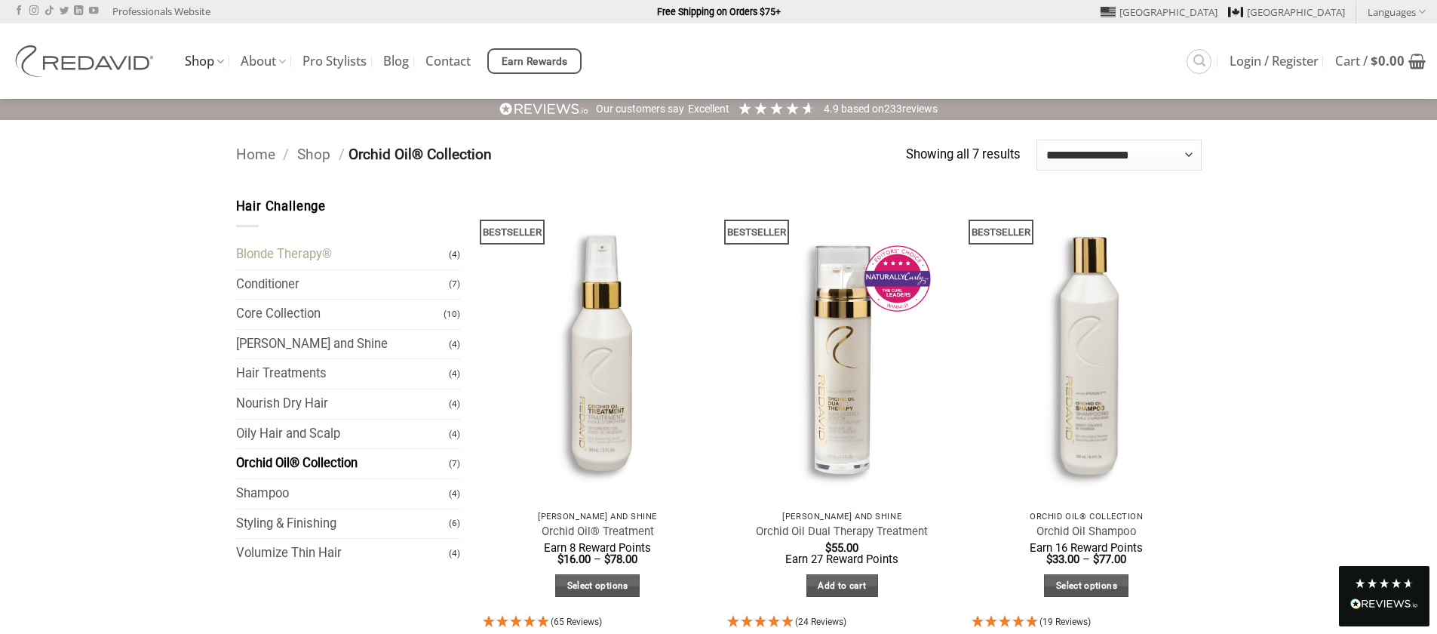
click at [293, 255] on link "Blonde Therapy®" at bounding box center [343, 254] width 214 height 29
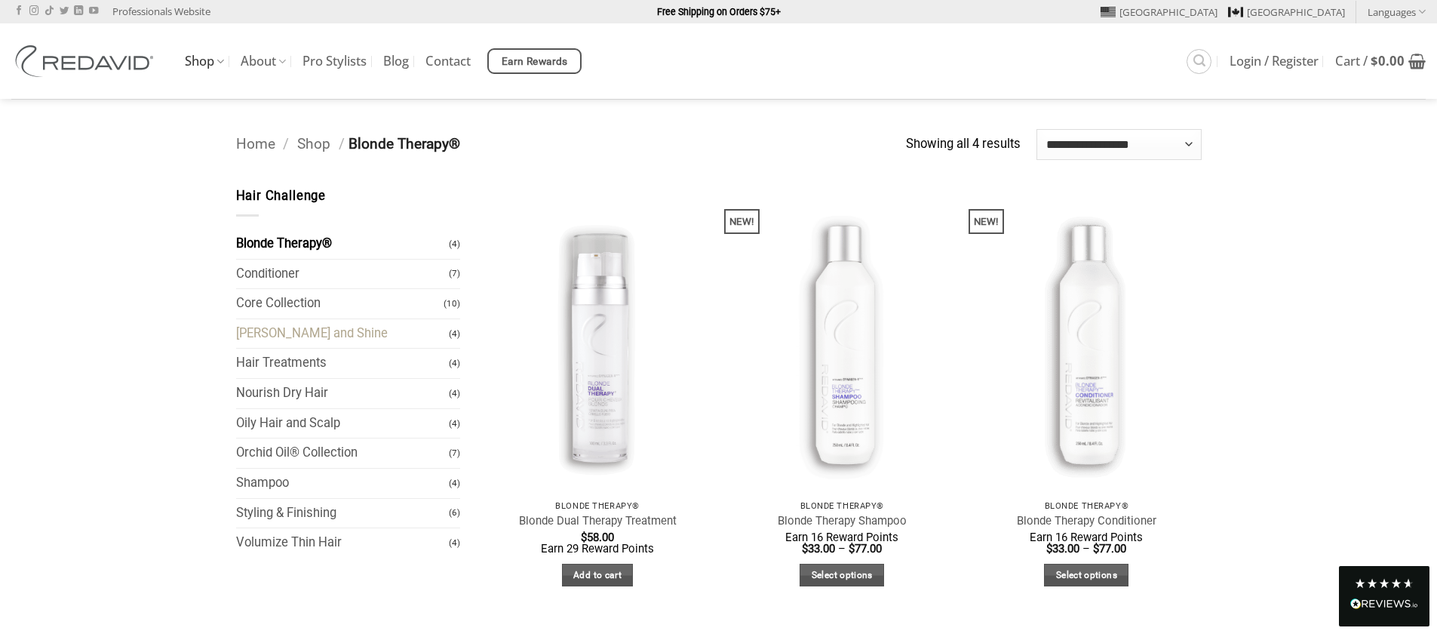
click at [289, 334] on link "[PERSON_NAME] and Shine" at bounding box center [343, 333] width 214 height 29
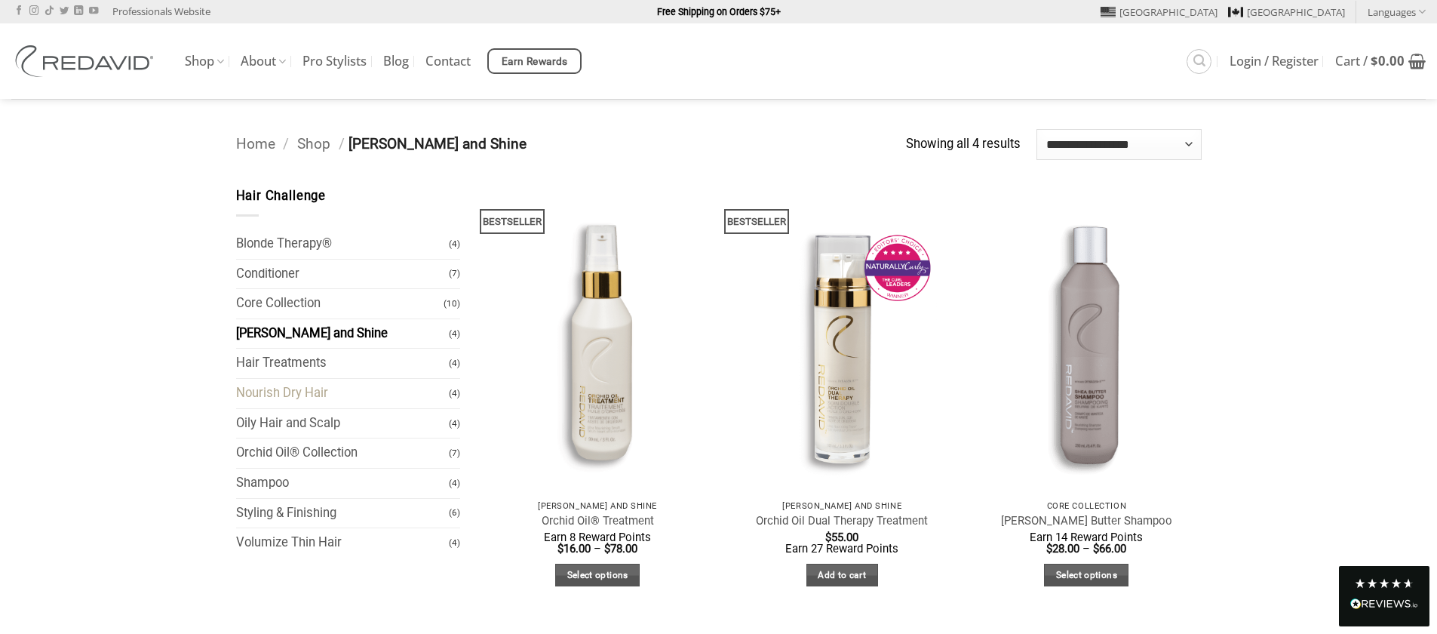
click at [340, 394] on link "Nourish Dry Hair" at bounding box center [343, 393] width 214 height 29
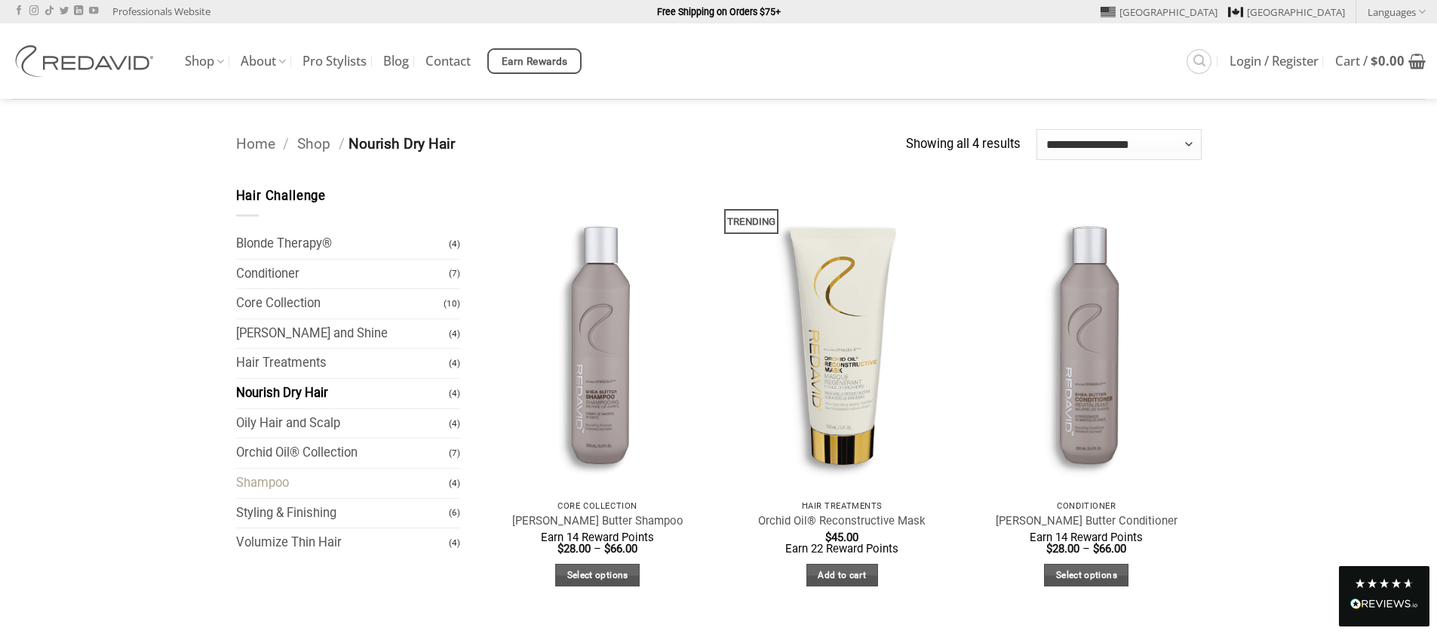
click at [324, 487] on link "Shampoo" at bounding box center [343, 483] width 214 height 29
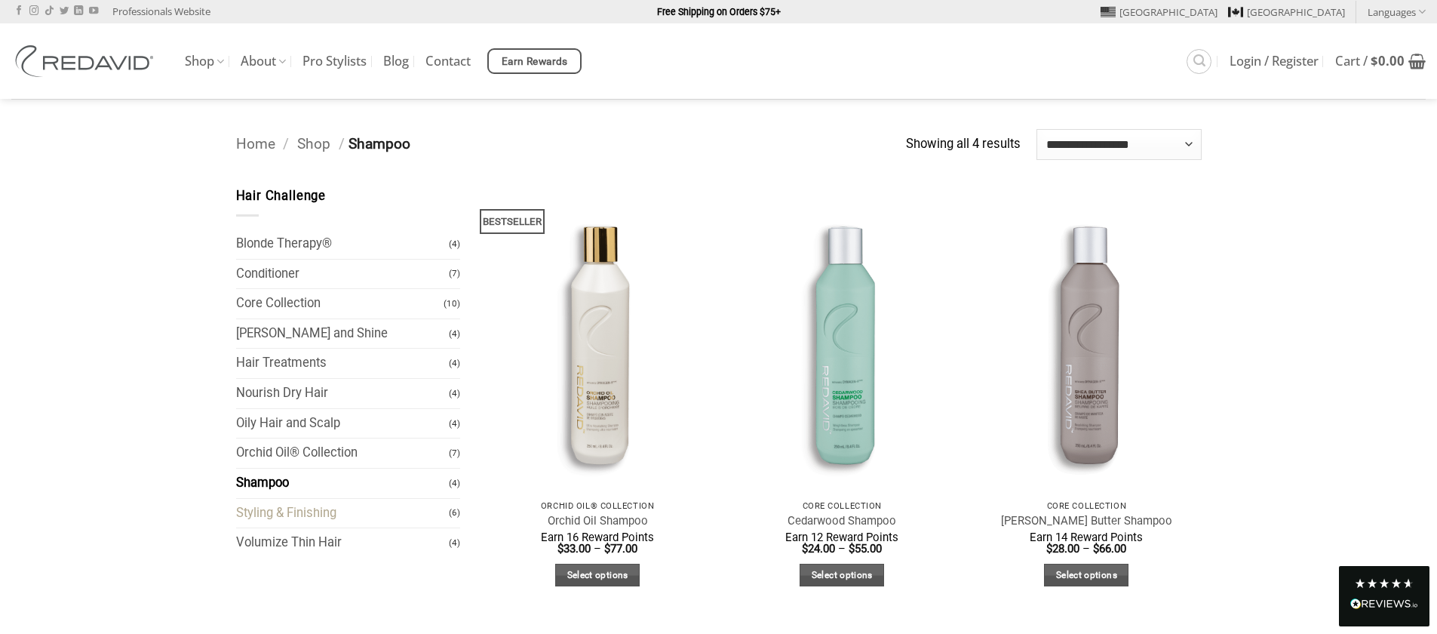
click at [323, 507] on link "Styling & Finishing" at bounding box center [343, 513] width 214 height 29
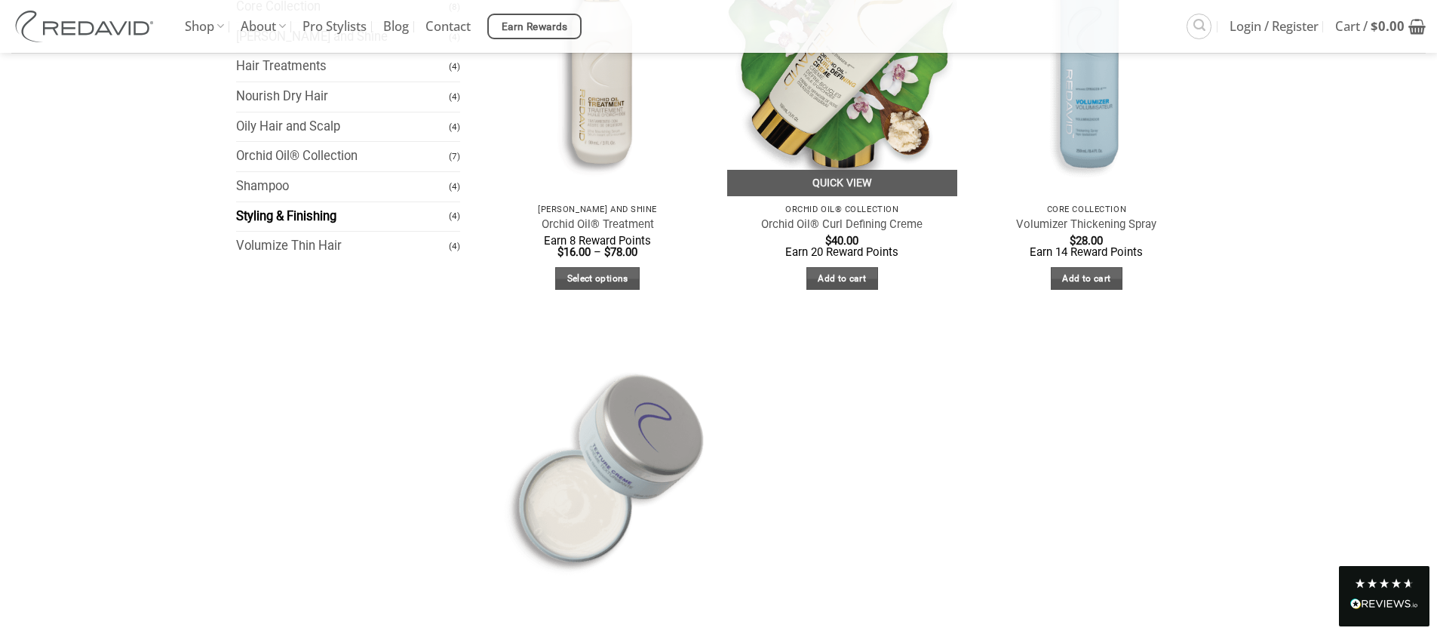
scroll to position [59, 0]
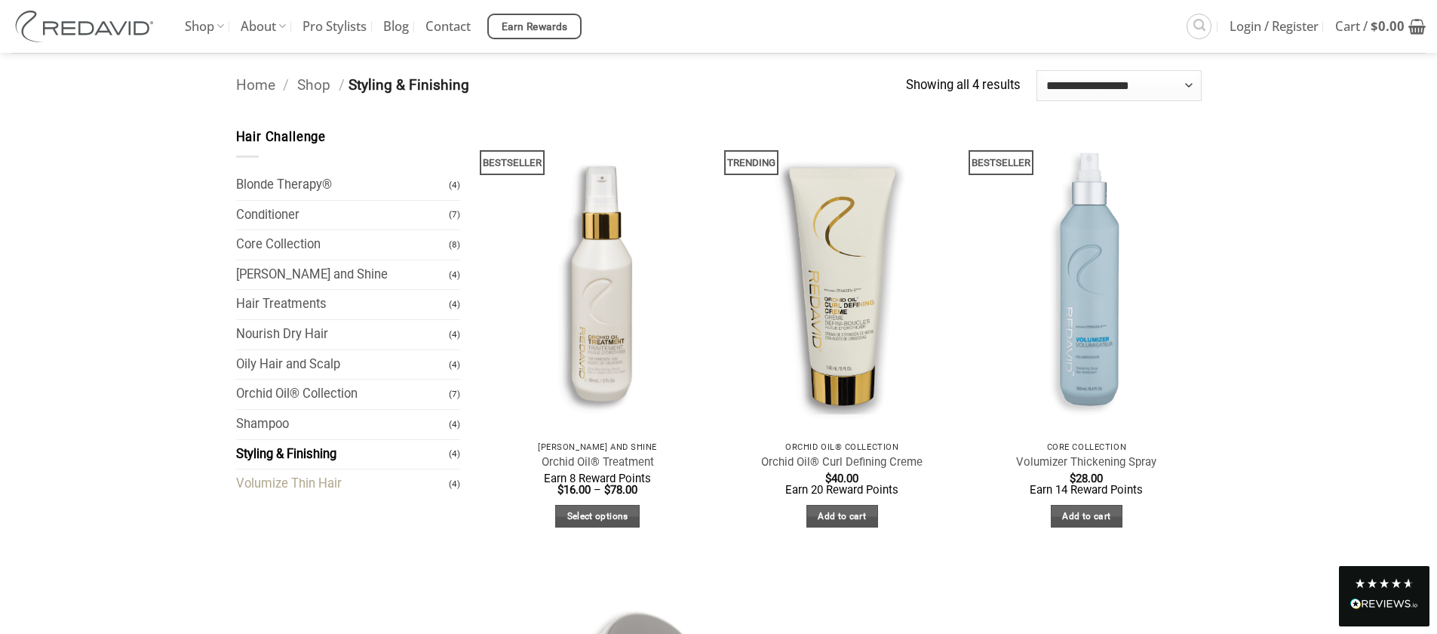
click at [343, 470] on link "Volumize Thin Hair" at bounding box center [343, 483] width 214 height 29
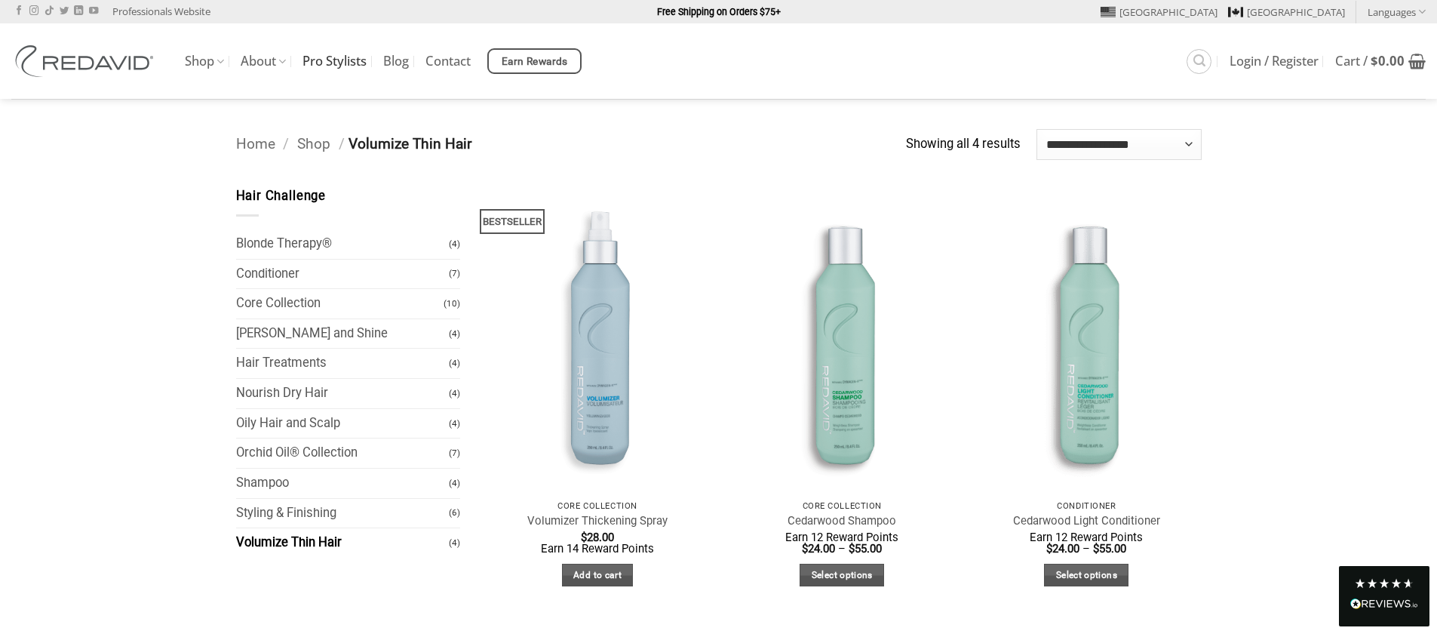
click at [338, 63] on link "Pro Stylists" at bounding box center [335, 61] width 64 height 27
